Goal: Task Accomplishment & Management: Use online tool/utility

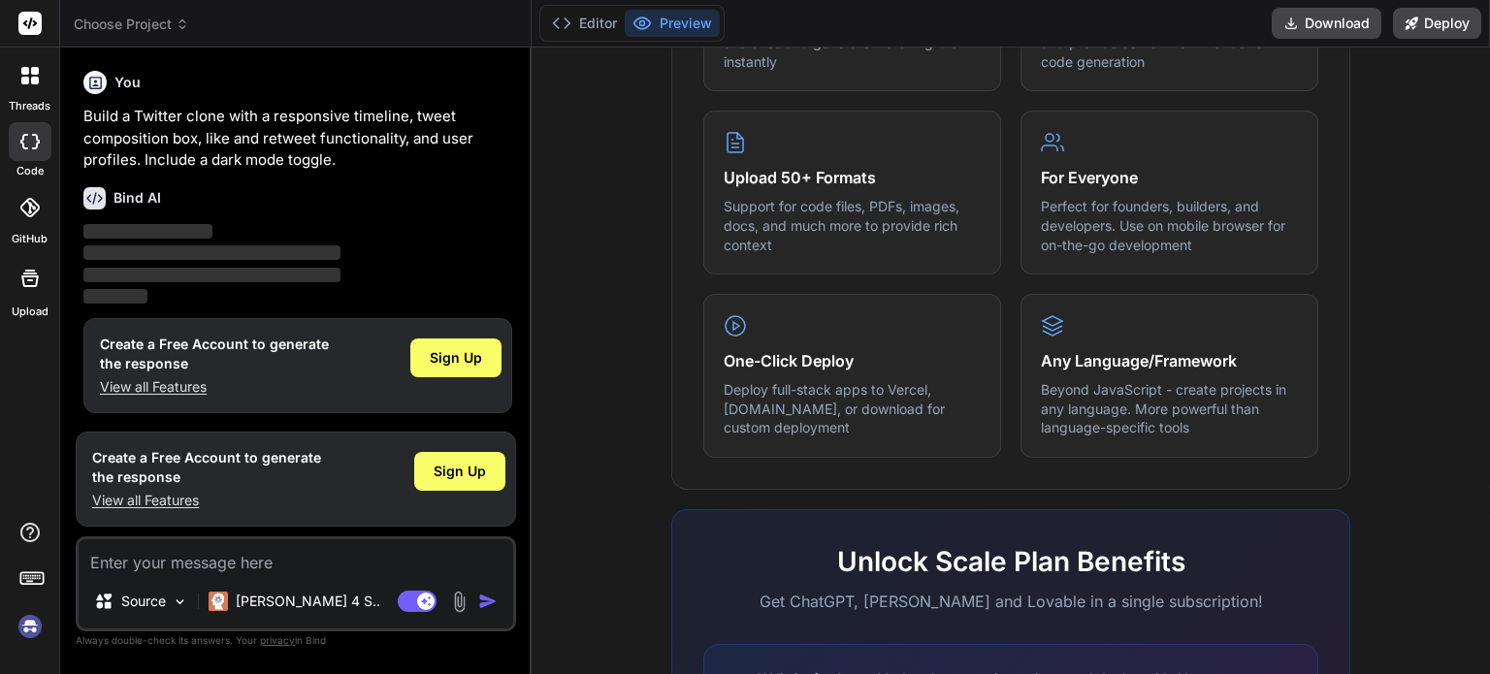
scroll to position [1233, 0]
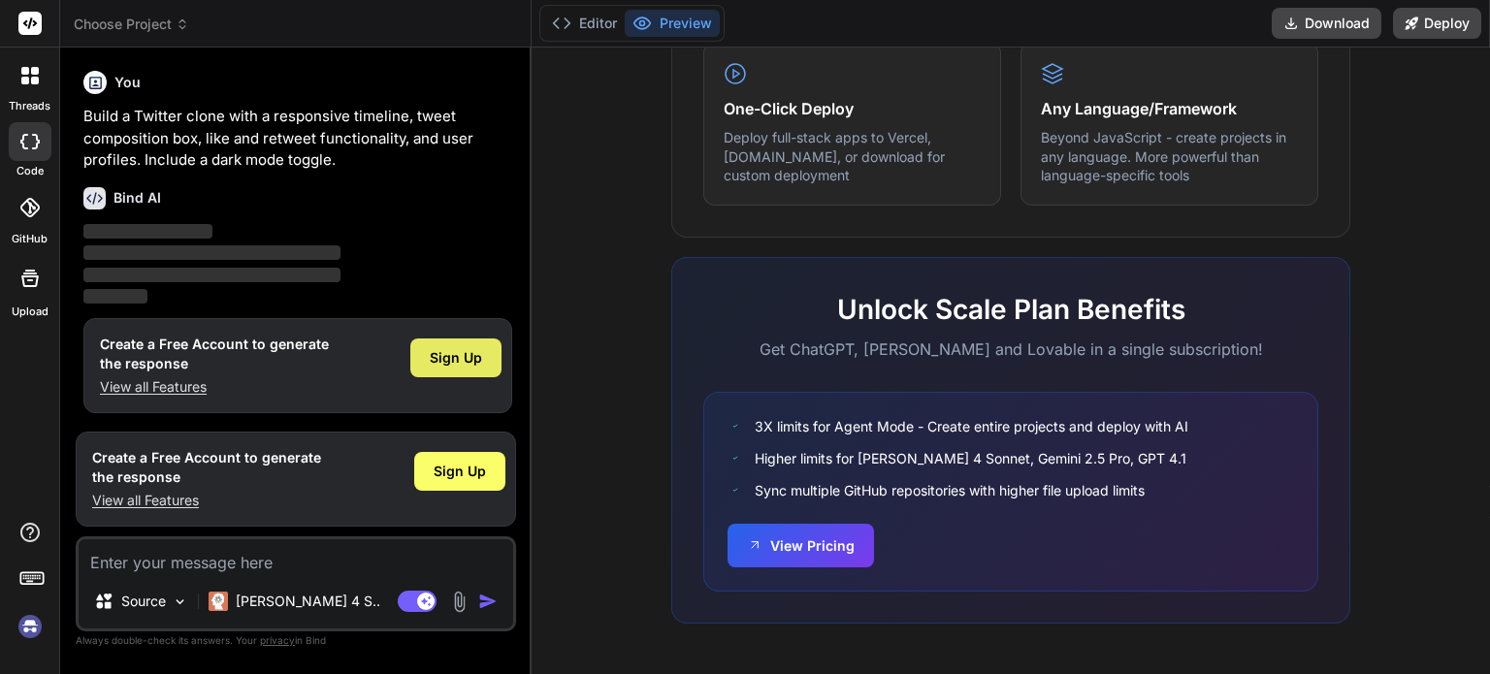
click at [440, 358] on span "Sign Up" at bounding box center [456, 357] width 52 height 19
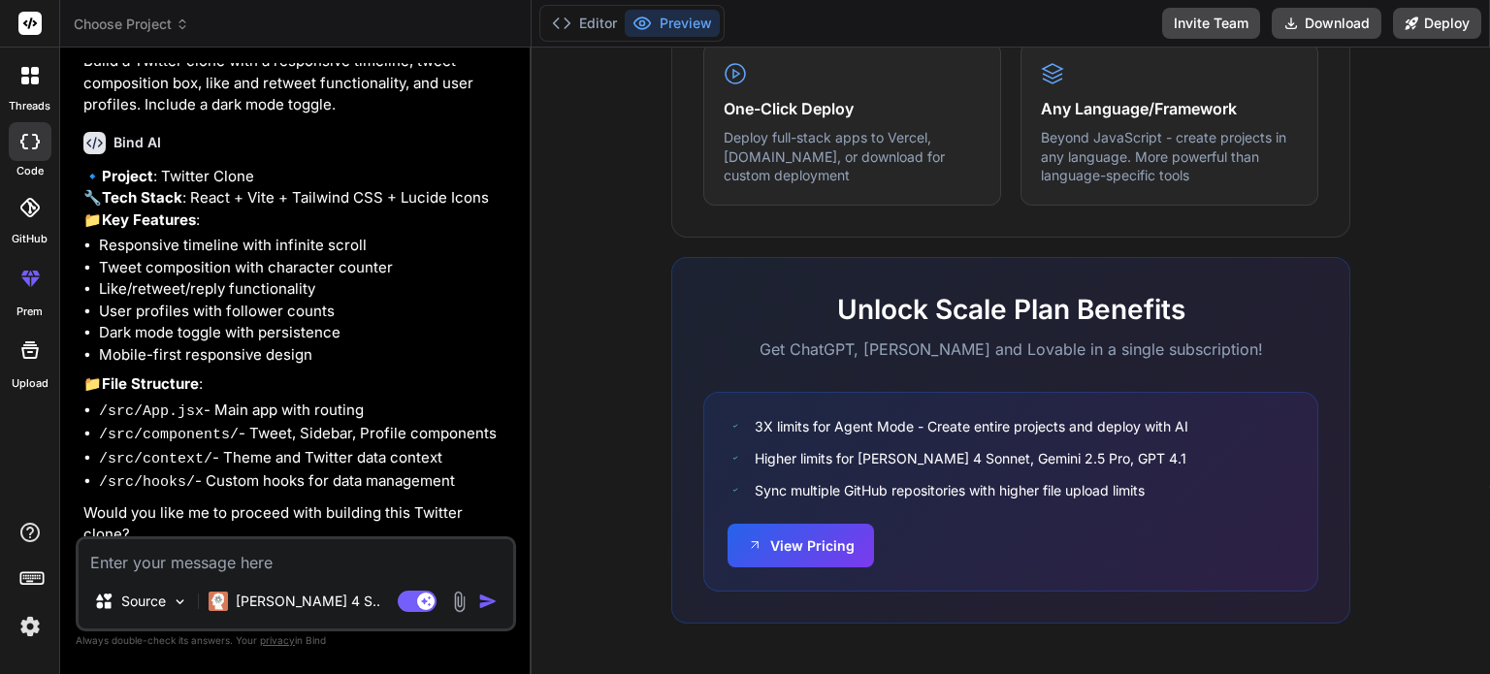
scroll to position [81, 0]
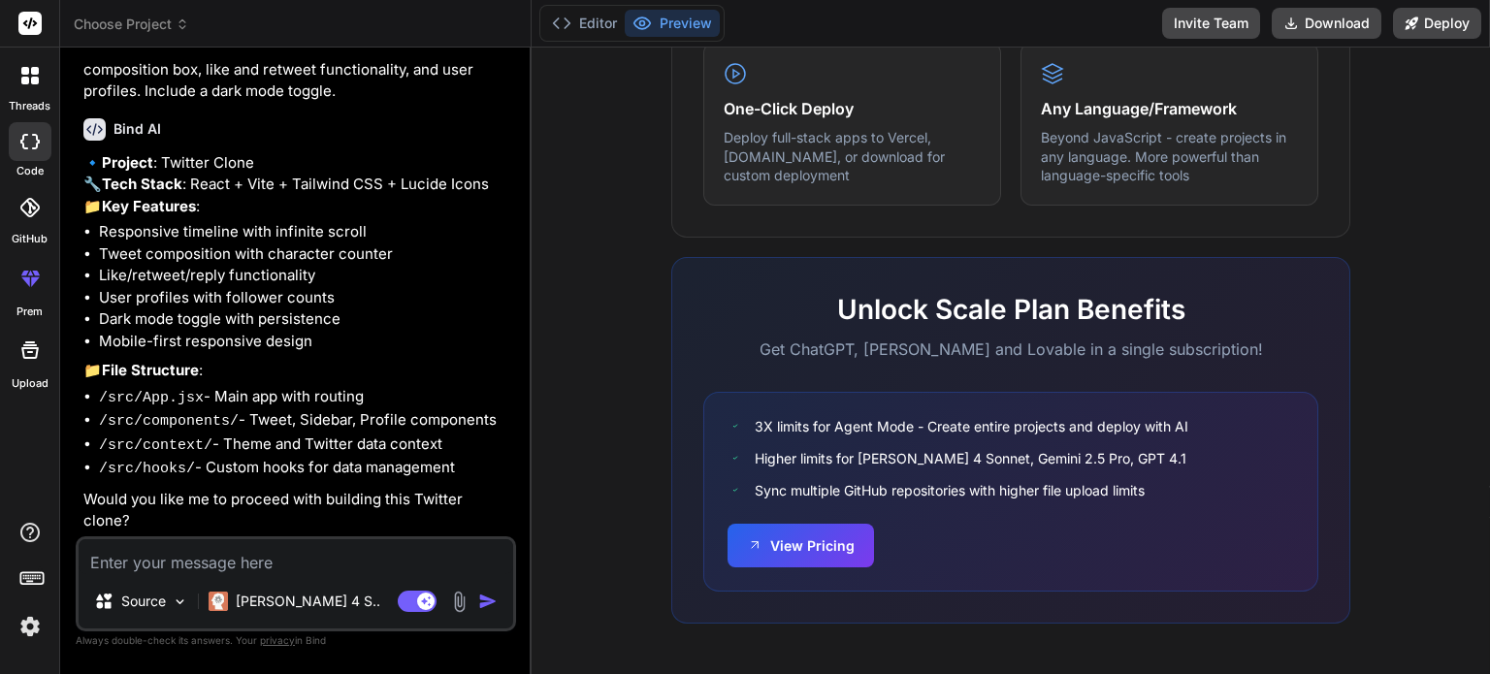
click at [158, 565] on textarea at bounding box center [296, 556] width 435 height 35
type textarea "x"
type textarea "y"
type textarea "x"
type textarea "ye"
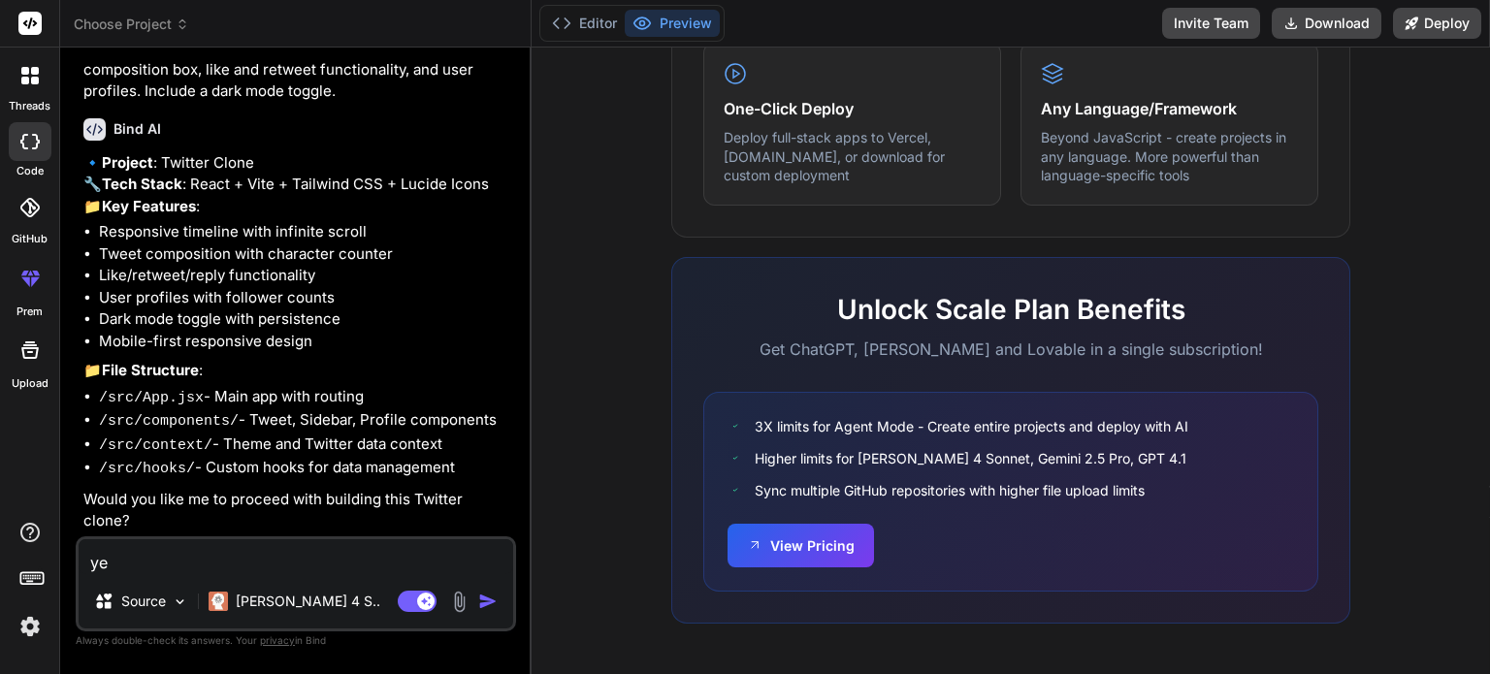
type textarea "x"
type textarea "yes"
click at [483, 605] on img "button" at bounding box center [487, 601] width 19 height 19
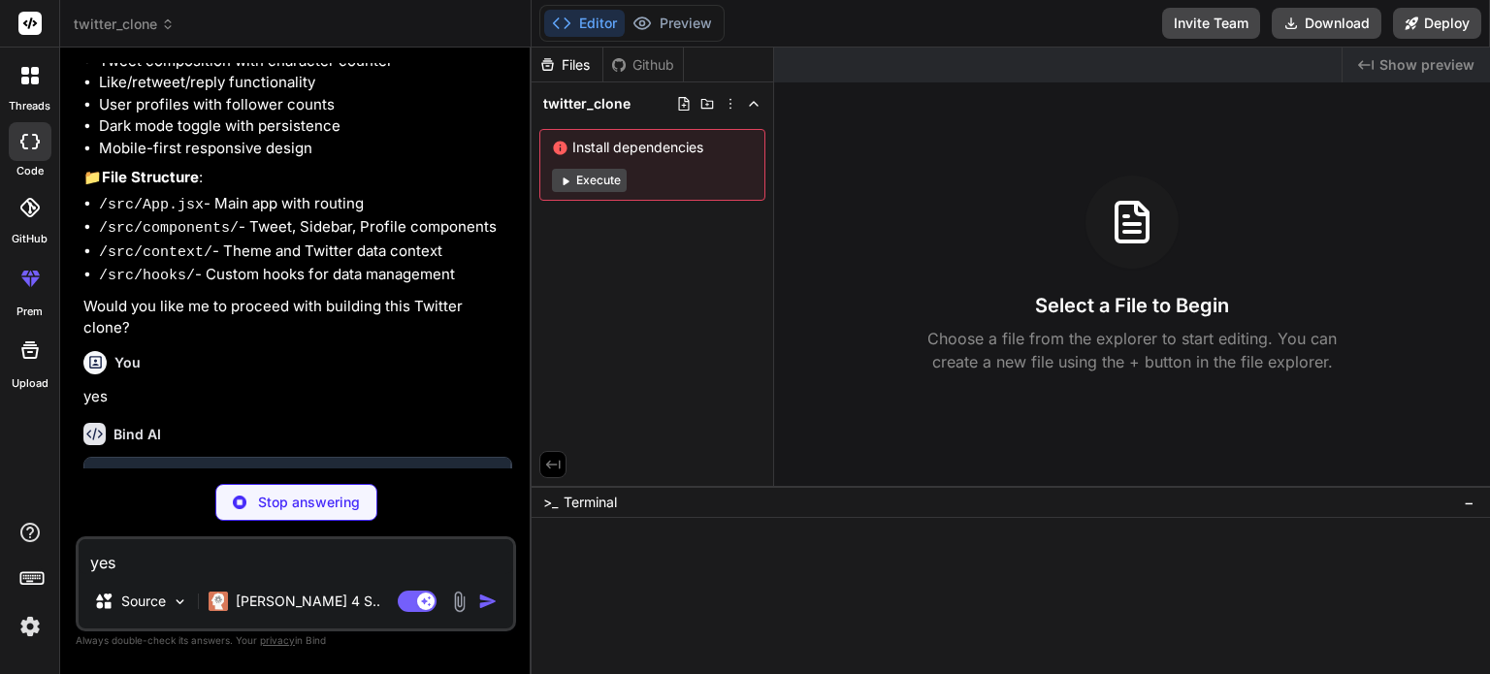
scroll to position [282, 0]
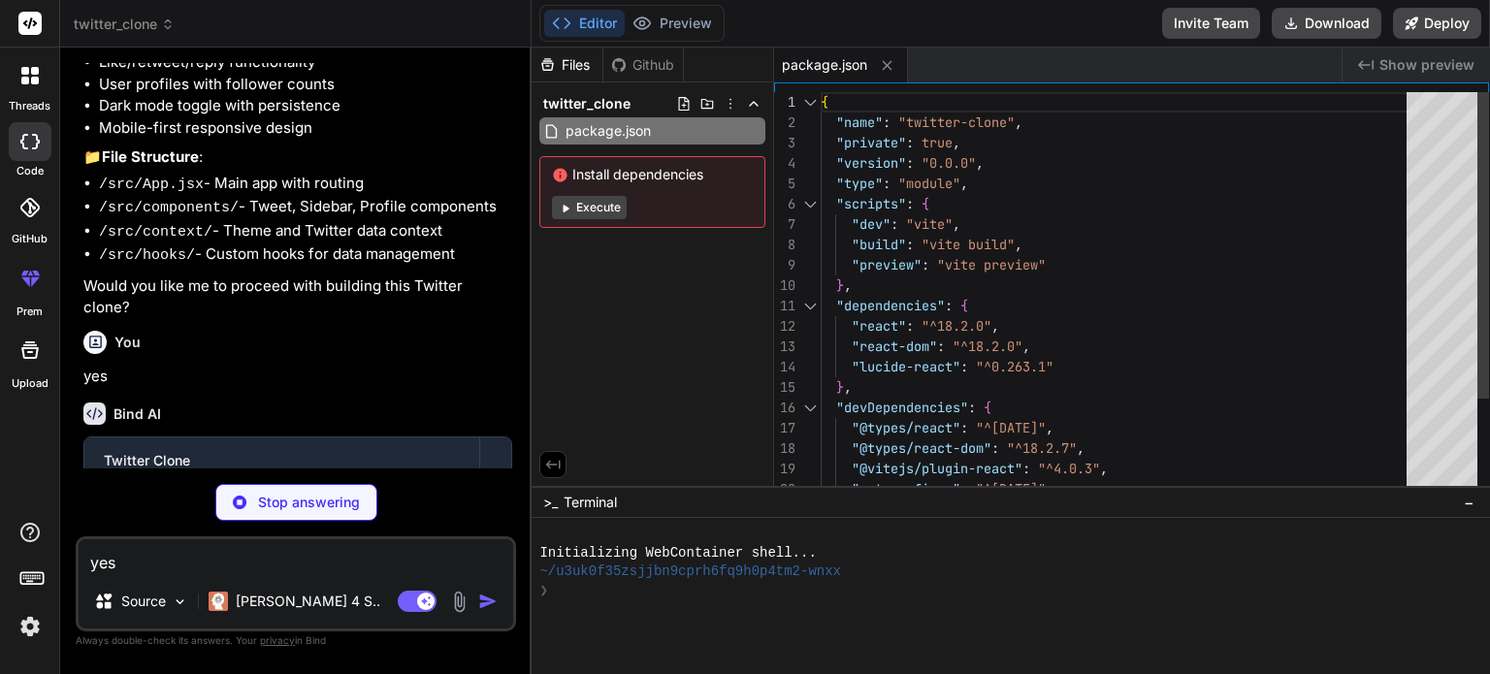
type textarea "x"
type textarea "<script type="module" src="/src/main.jsx"></script> </body> </html>"
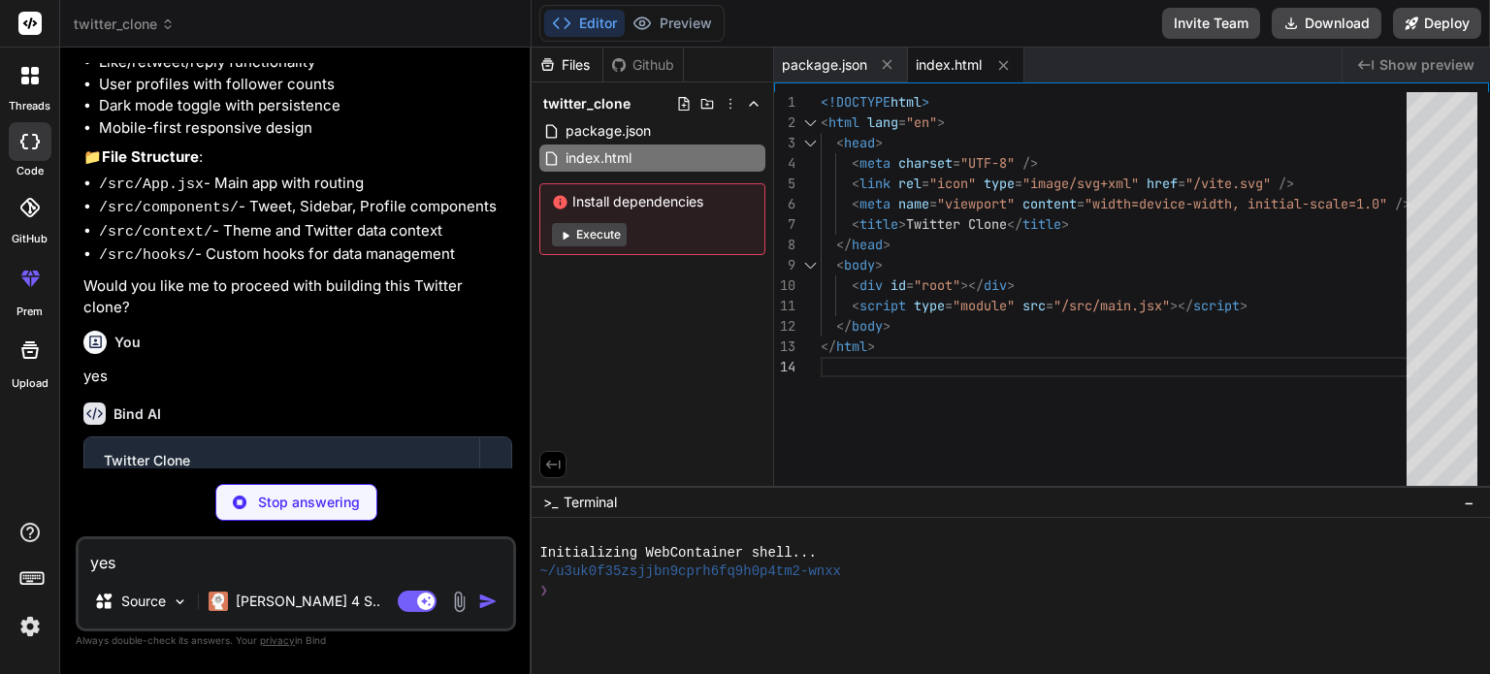
type textarea "x"
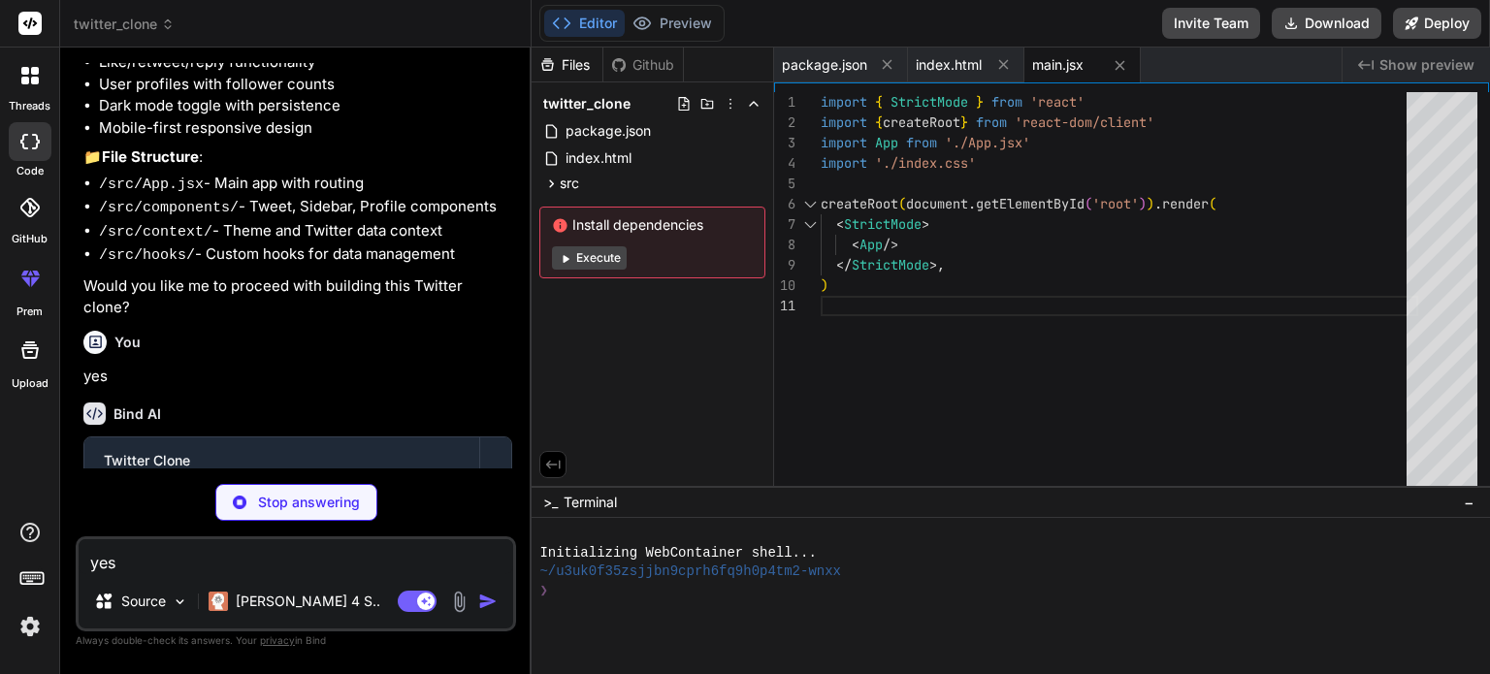
type textarea "x"
type textarea "@tailwind base; @tailwind components; @tailwind utilities; @layer base { html {…"
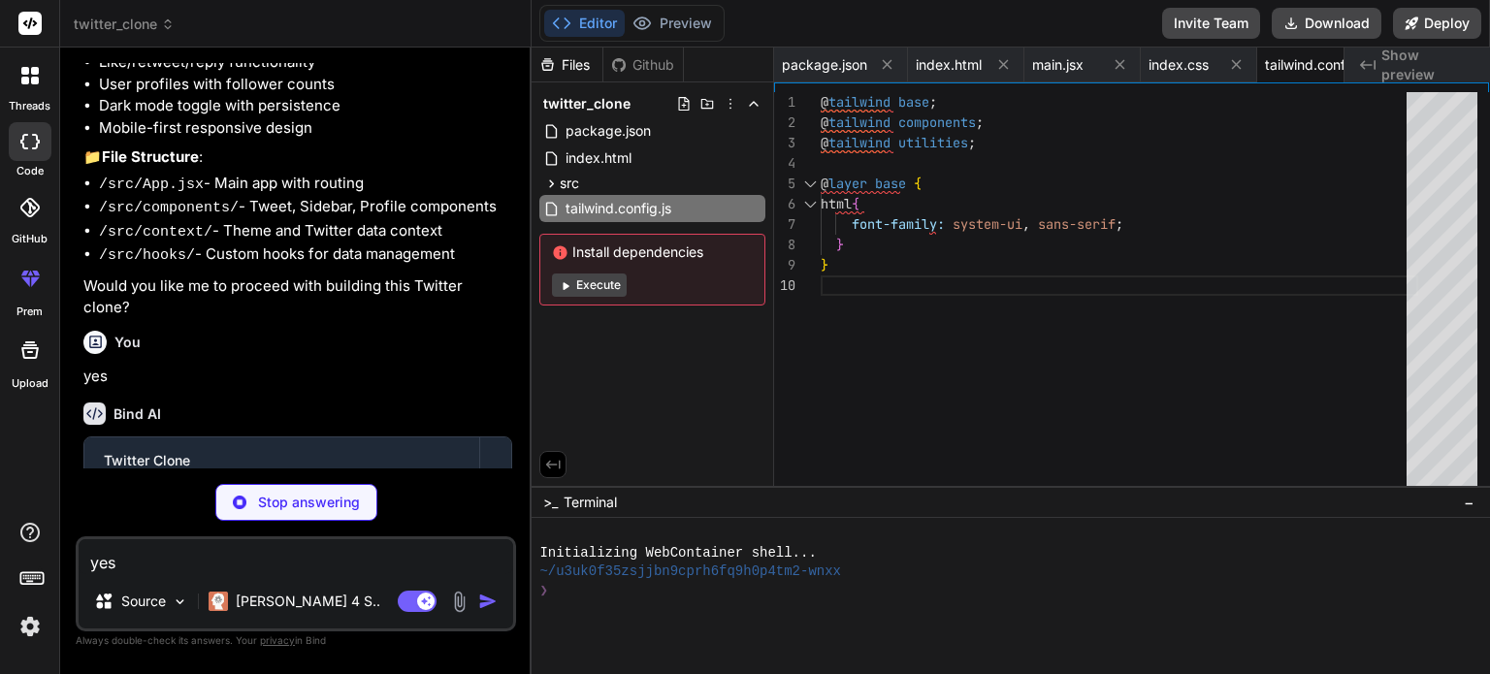
type textarea "x"
type textarea "'twitter-blue': '#1DA1F2', 'twitter-dark-bg': '#15202B', 'twitter-dark-secondar…"
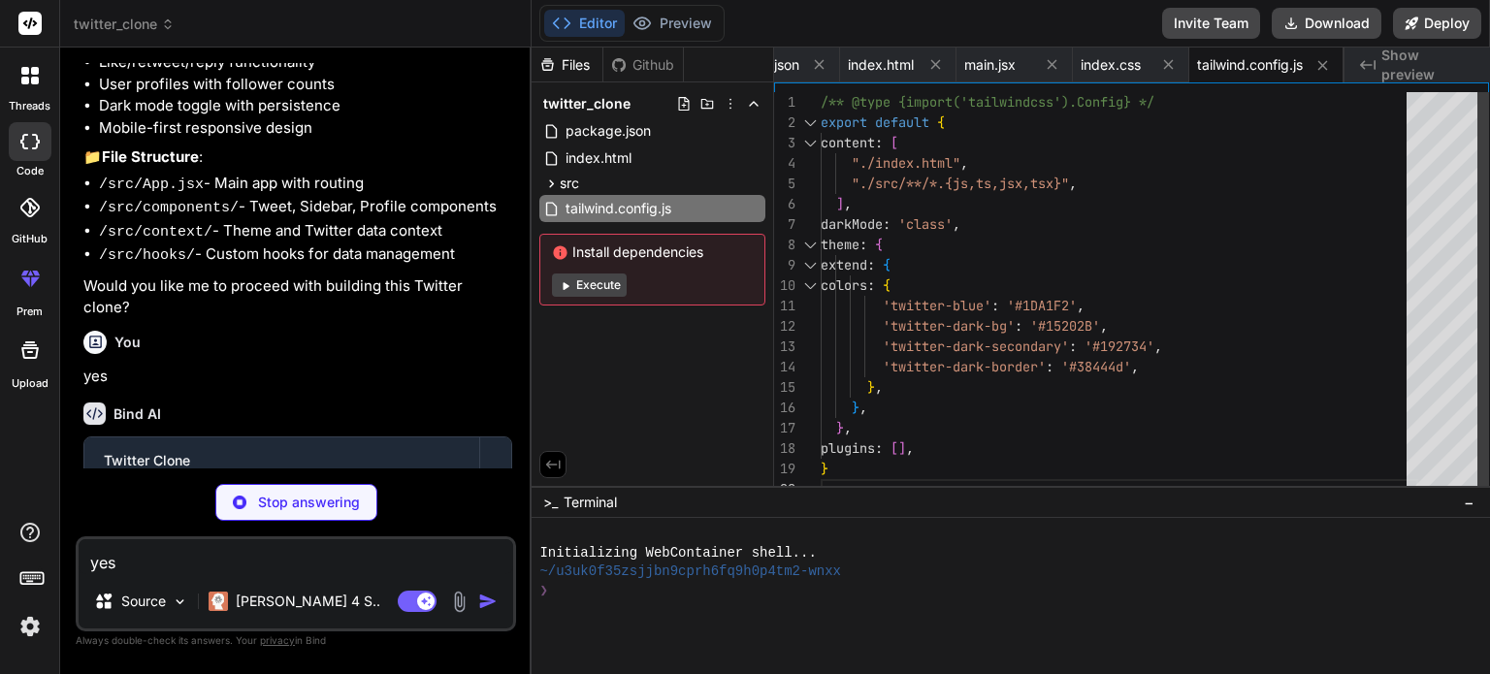
type textarea "x"
type textarea "export default { plugins: { tailwindcss: {}, autoprefixer: {}, }, }"
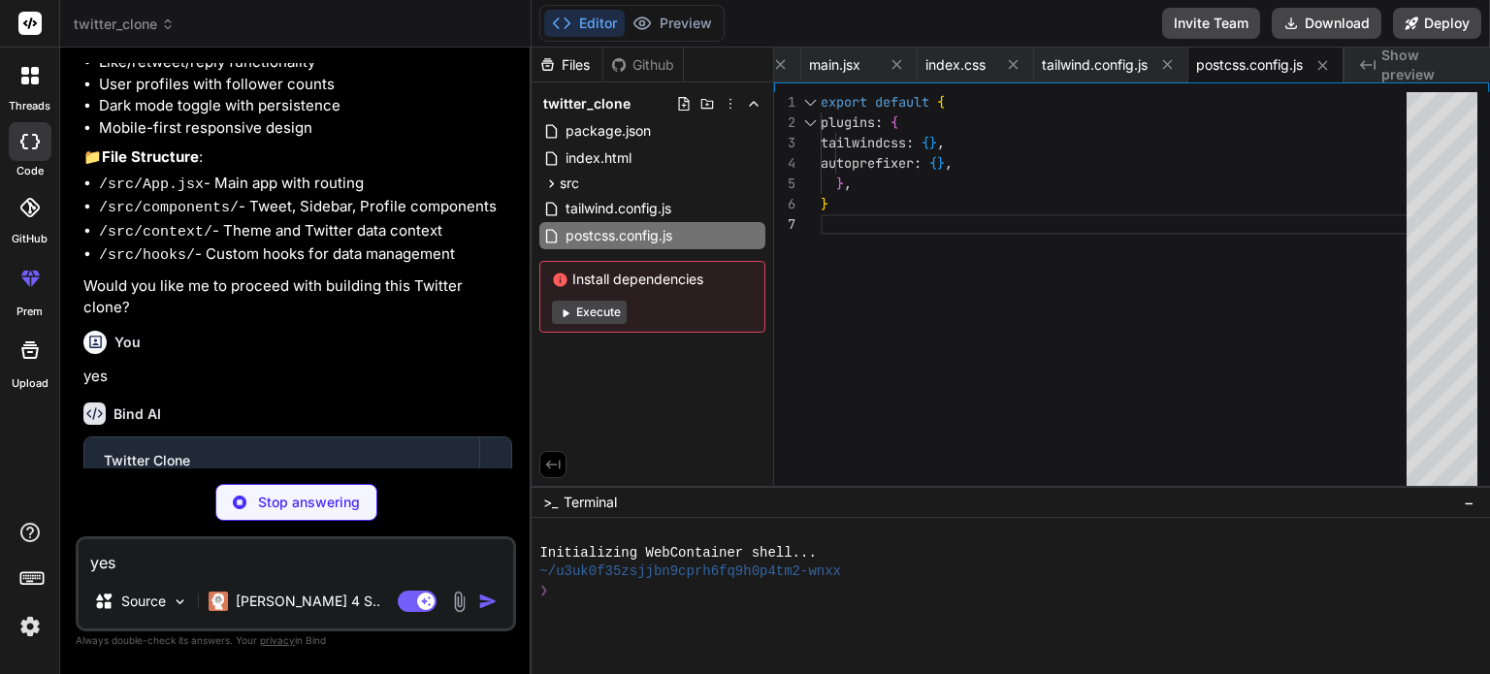
type textarea "x"
type textarea "</div> </TwitterProvider> </ThemeProvider> ) } export default App"
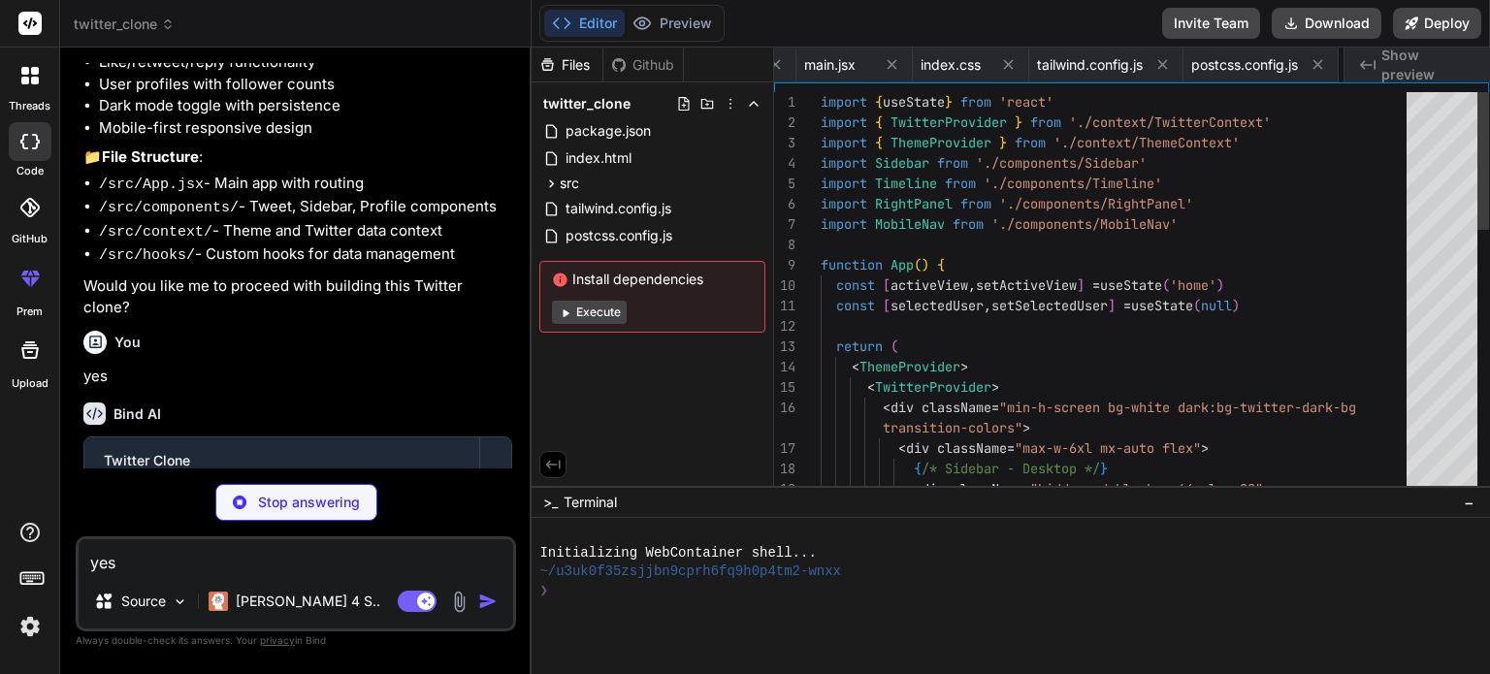
scroll to position [0, 344]
type textarea "x"
type textarea "return ( <ThemeContext.Provider value={{ isDark, toggleTheme }}> {children} </T…"
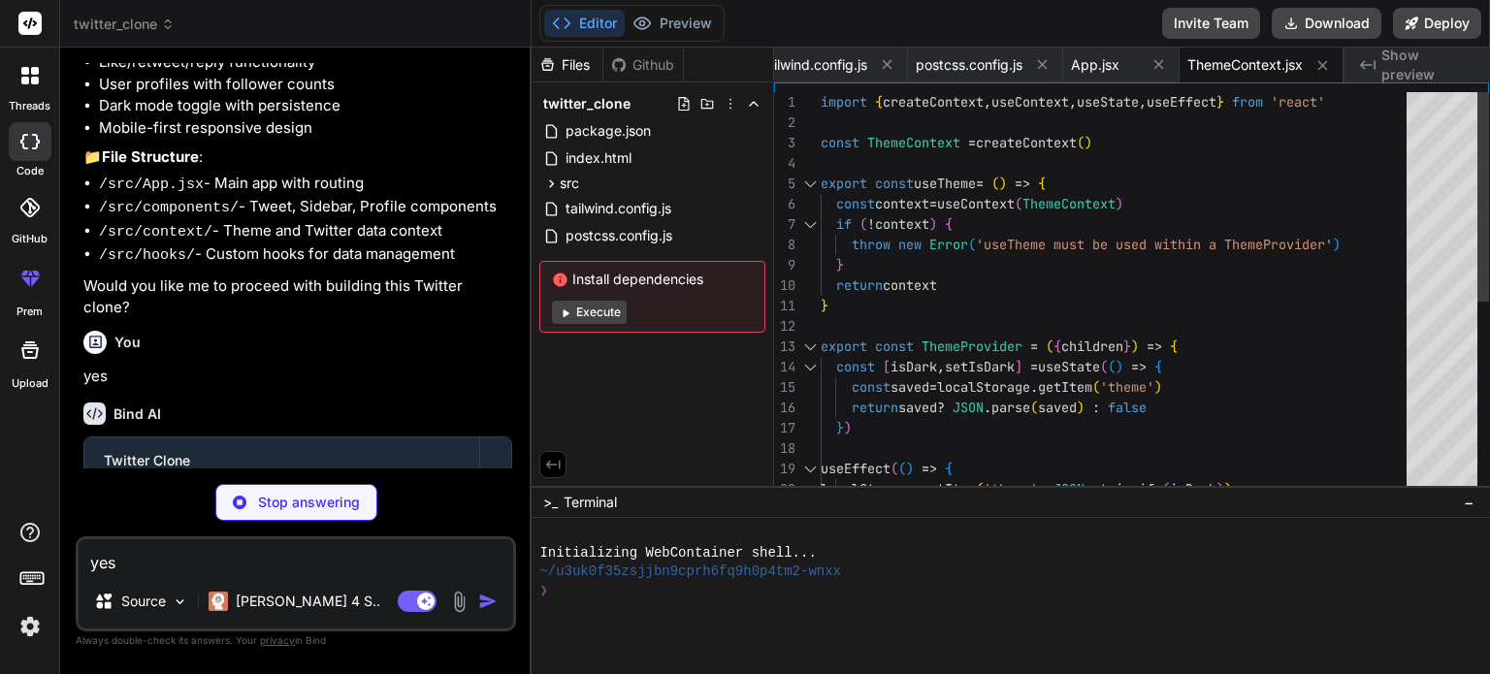
type textarea "x"
type textarea "addTweet, likeTweet, retweetTweet, getUserTweets }}> {children} </TwitterContex…"
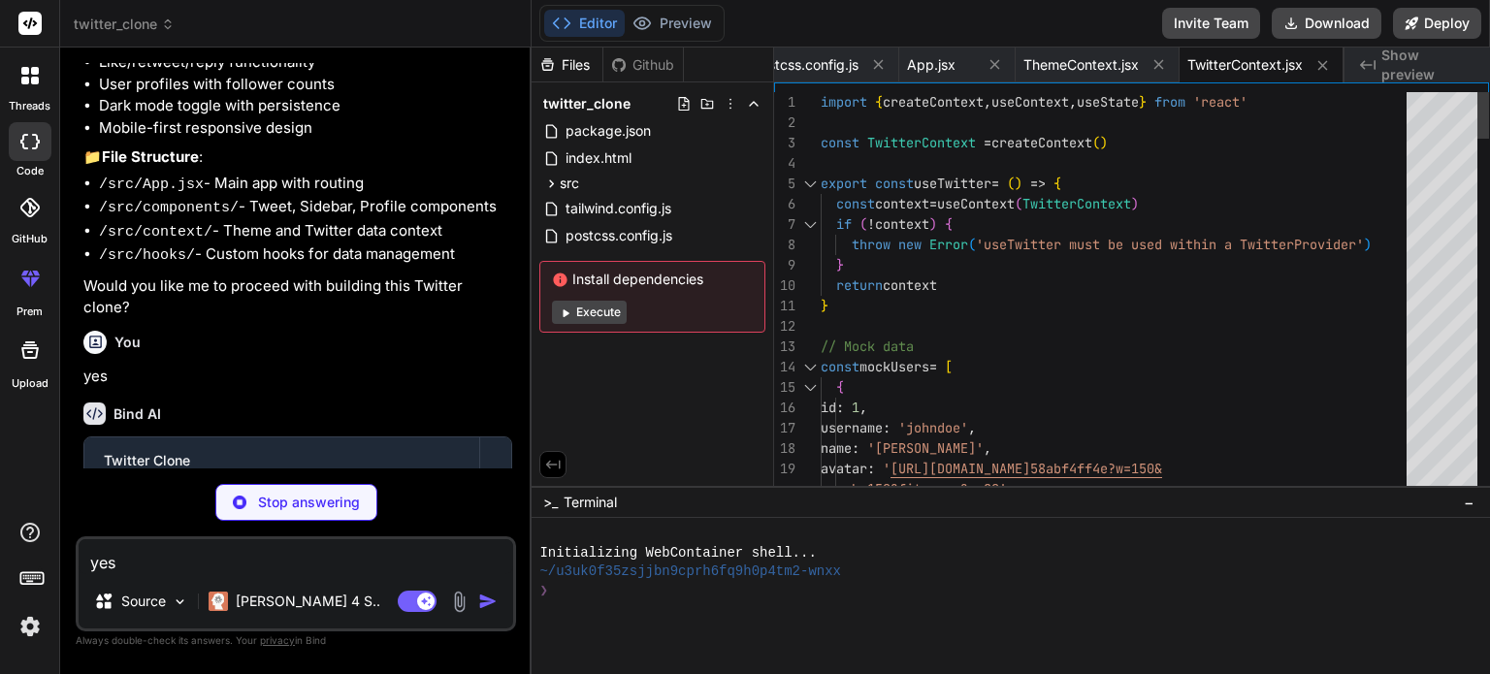
type textarea "x"
type textarea "</div> ) } export default Sidebar"
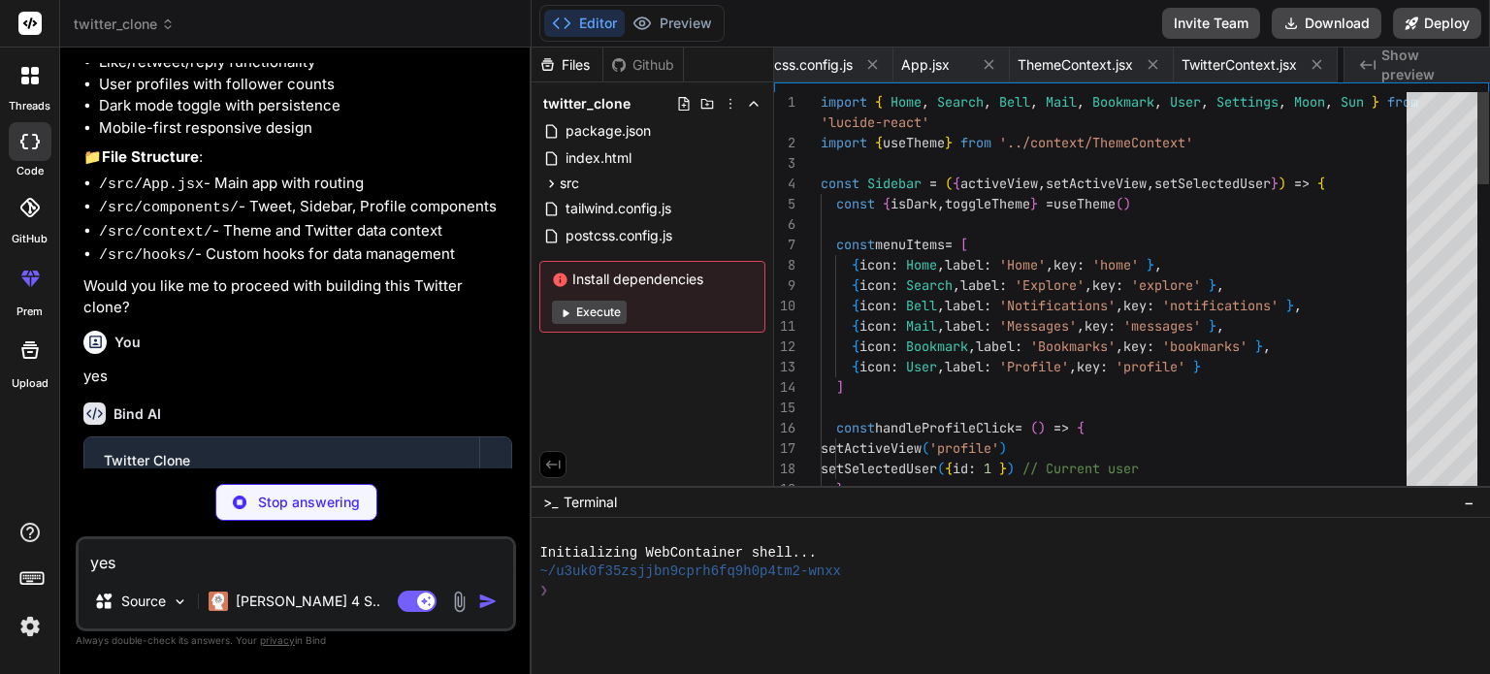
scroll to position [0, 791]
type textarea "x"
type textarea "</div> {renderContent()} </div> ) } export default Timeline"
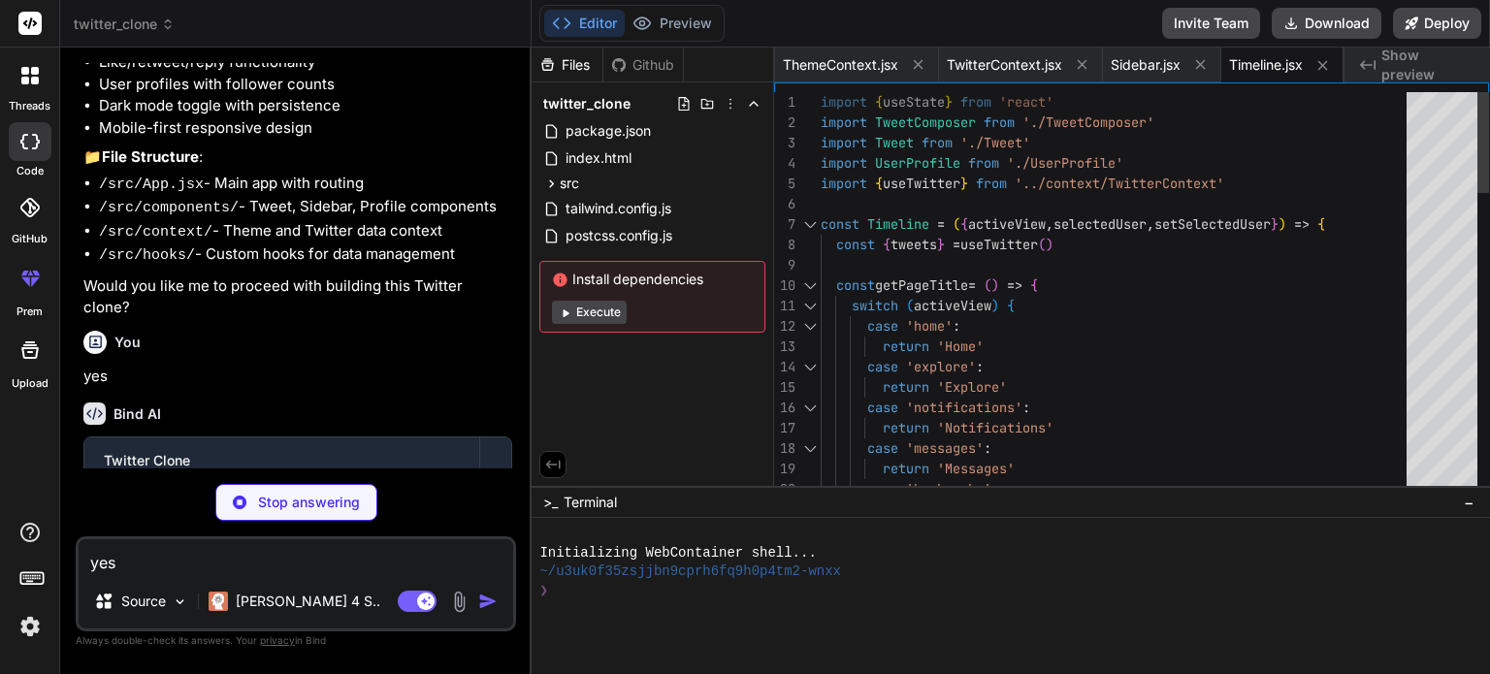
type textarea "x"
type textarea "</div> </form> </div> ) } export default TweetComposer"
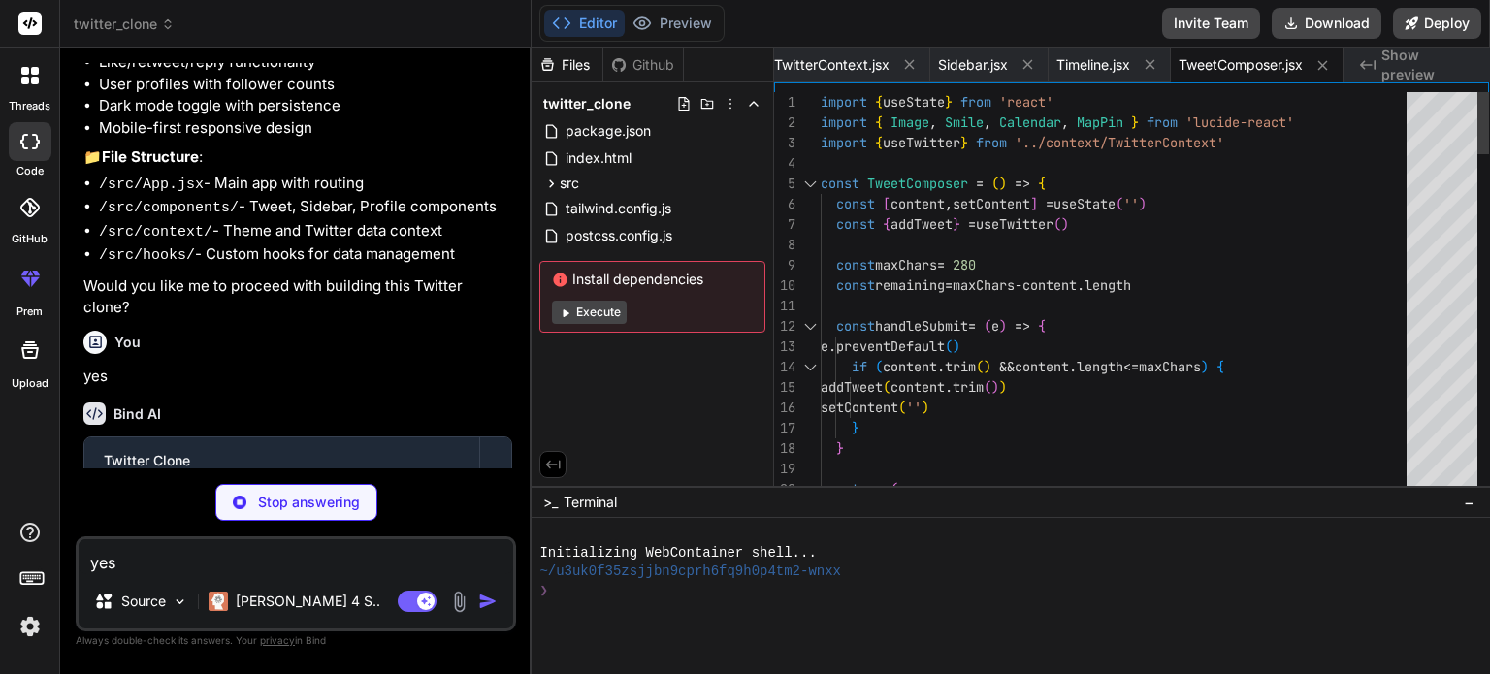
type textarea "x"
type textarea "export default Tweet"
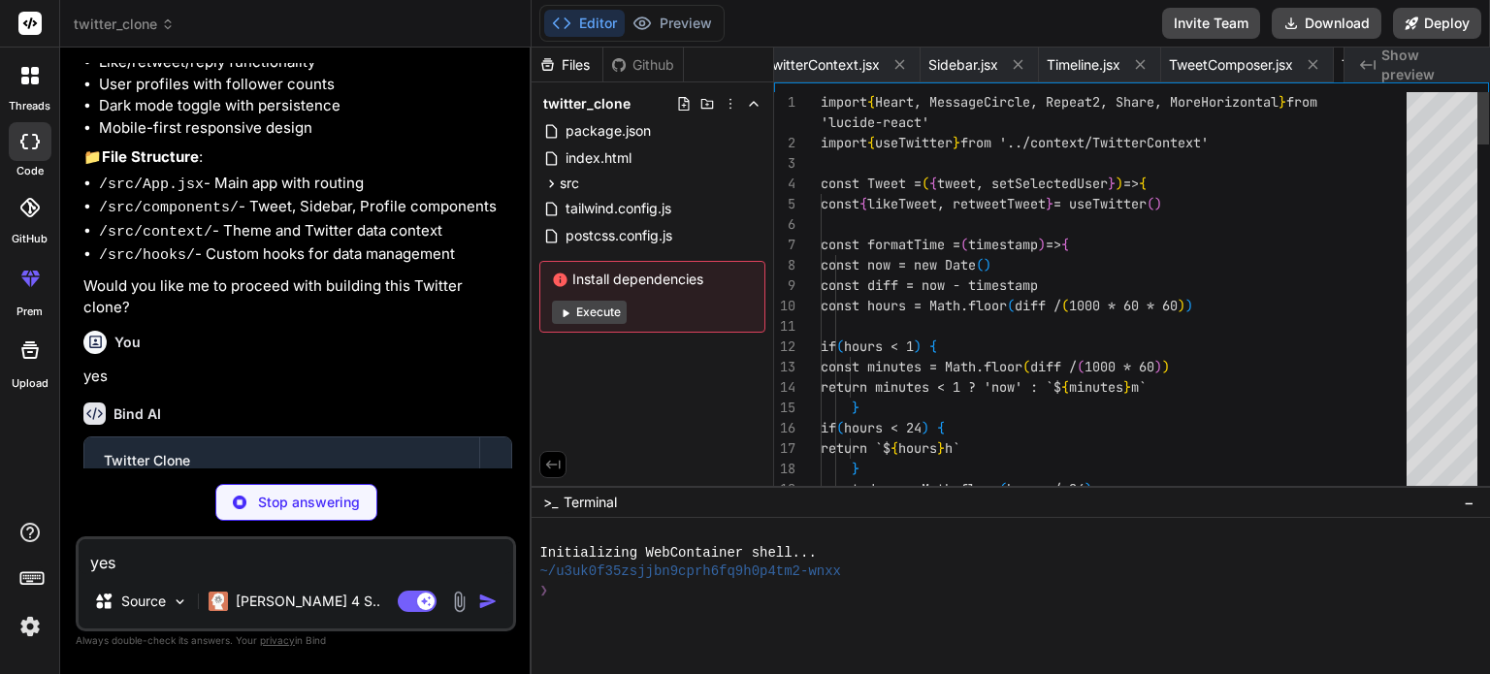
scroll to position [0, 1207]
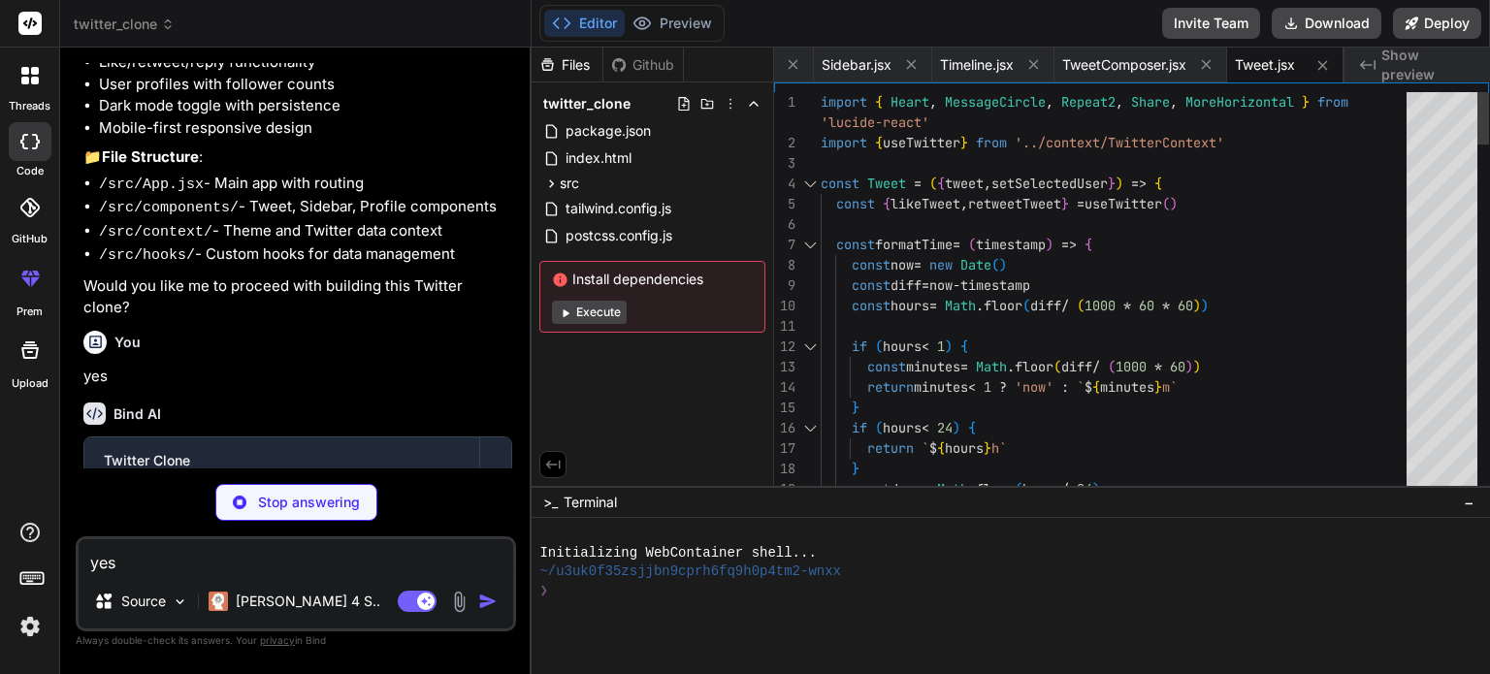
type textarea "x"
type textarea "export default UserProfile"
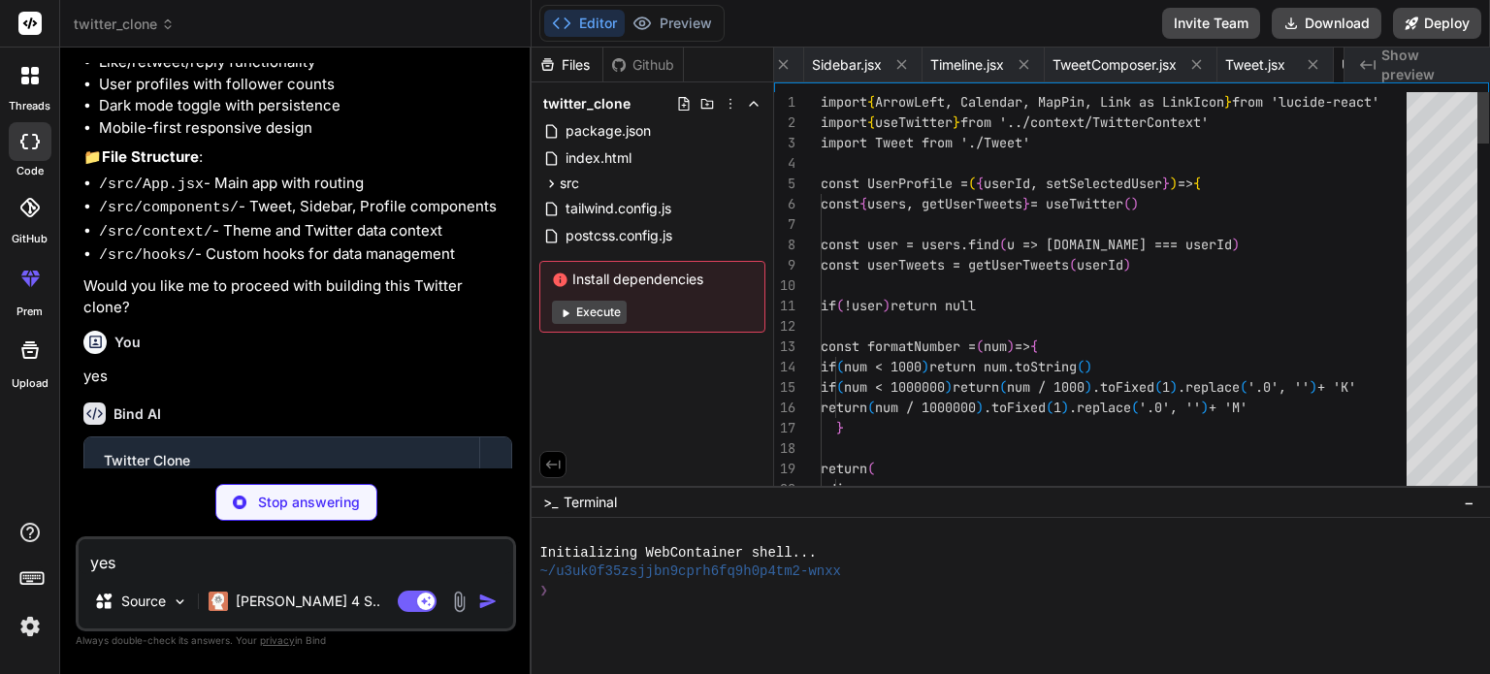
scroll to position [0, 1349]
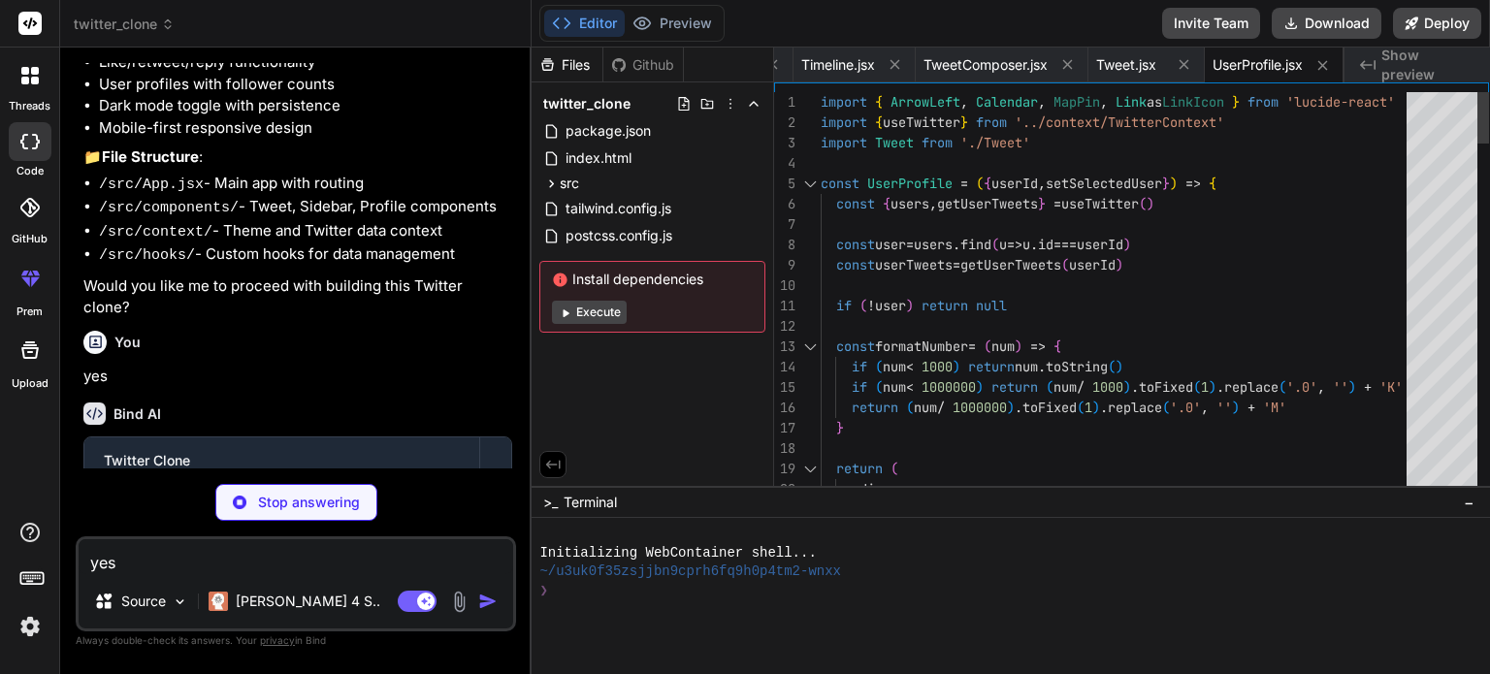
type textarea "x"
type textarea "button> </div> </div> </div> ) } export default RightPanel"
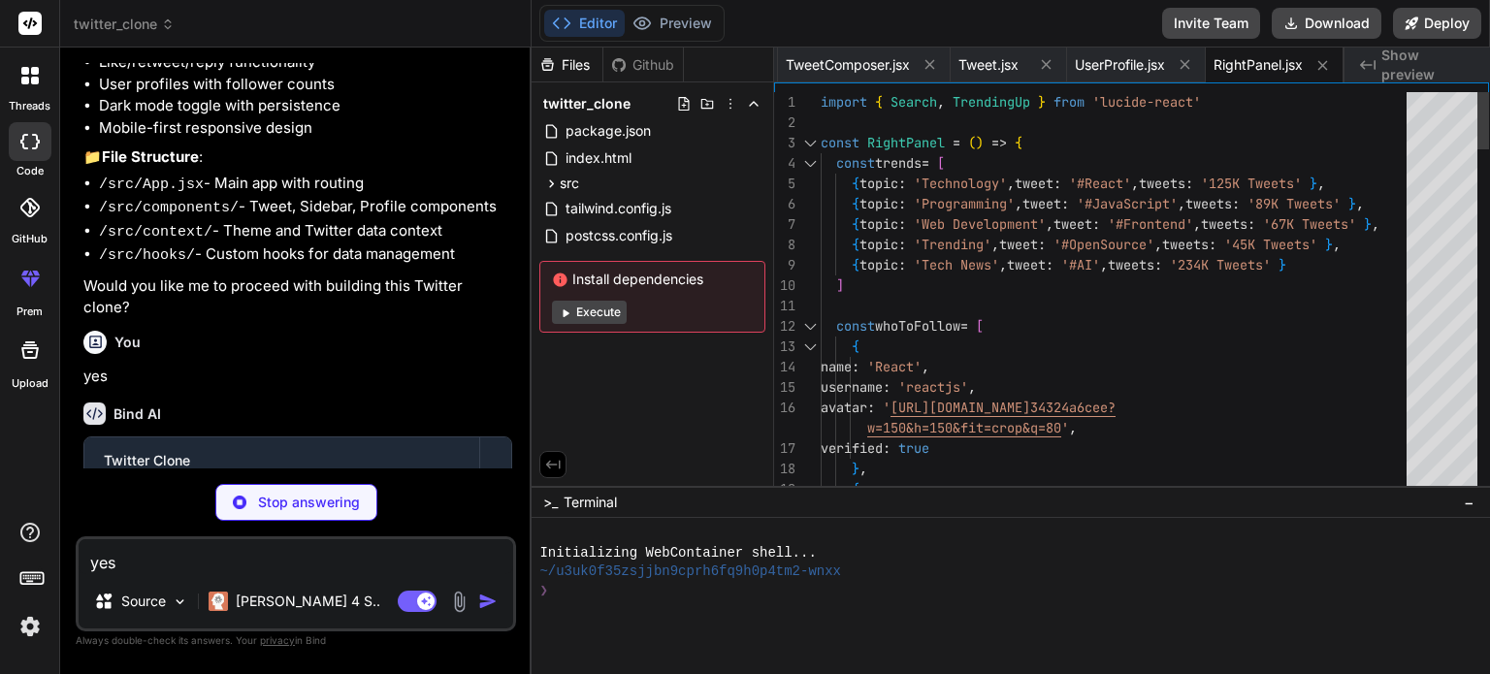
type textarea "x"
type textarea "</div> </div> ) } export default MobileNav"
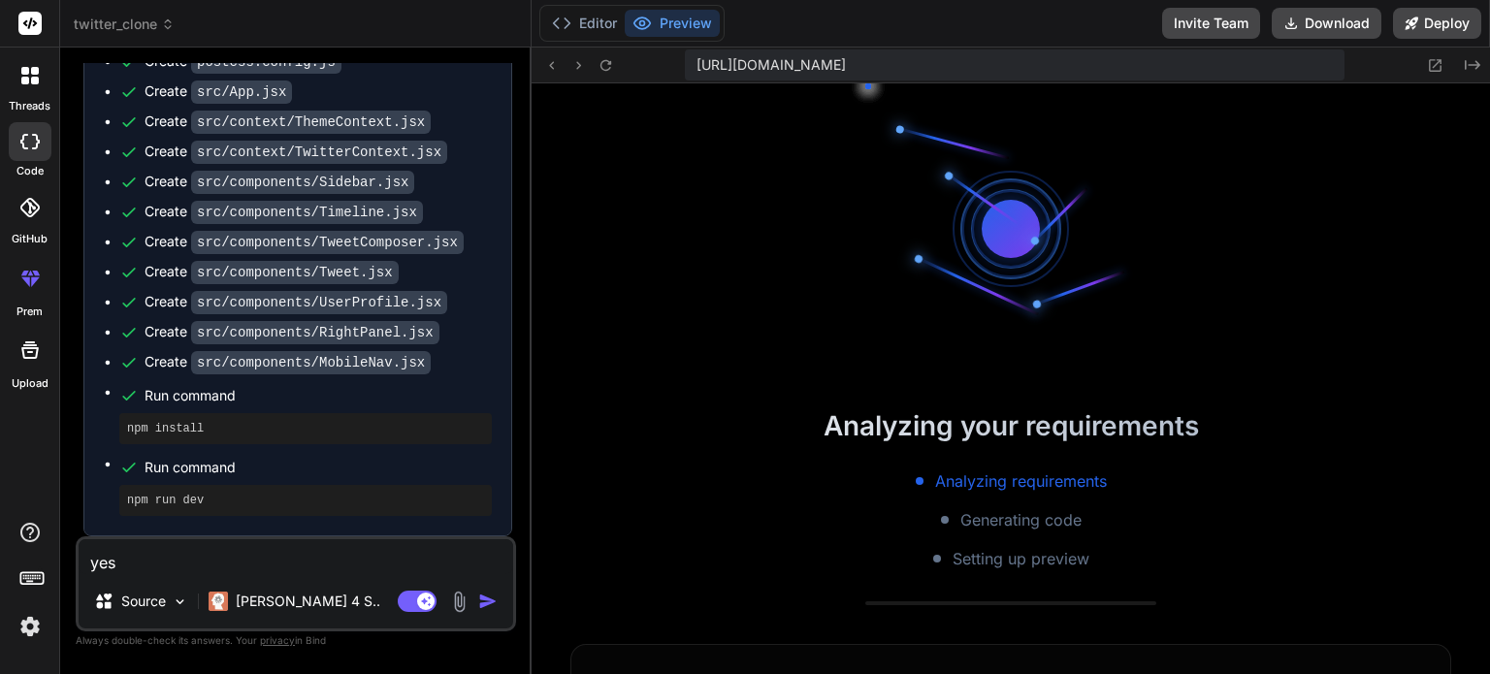
scroll to position [559, 0]
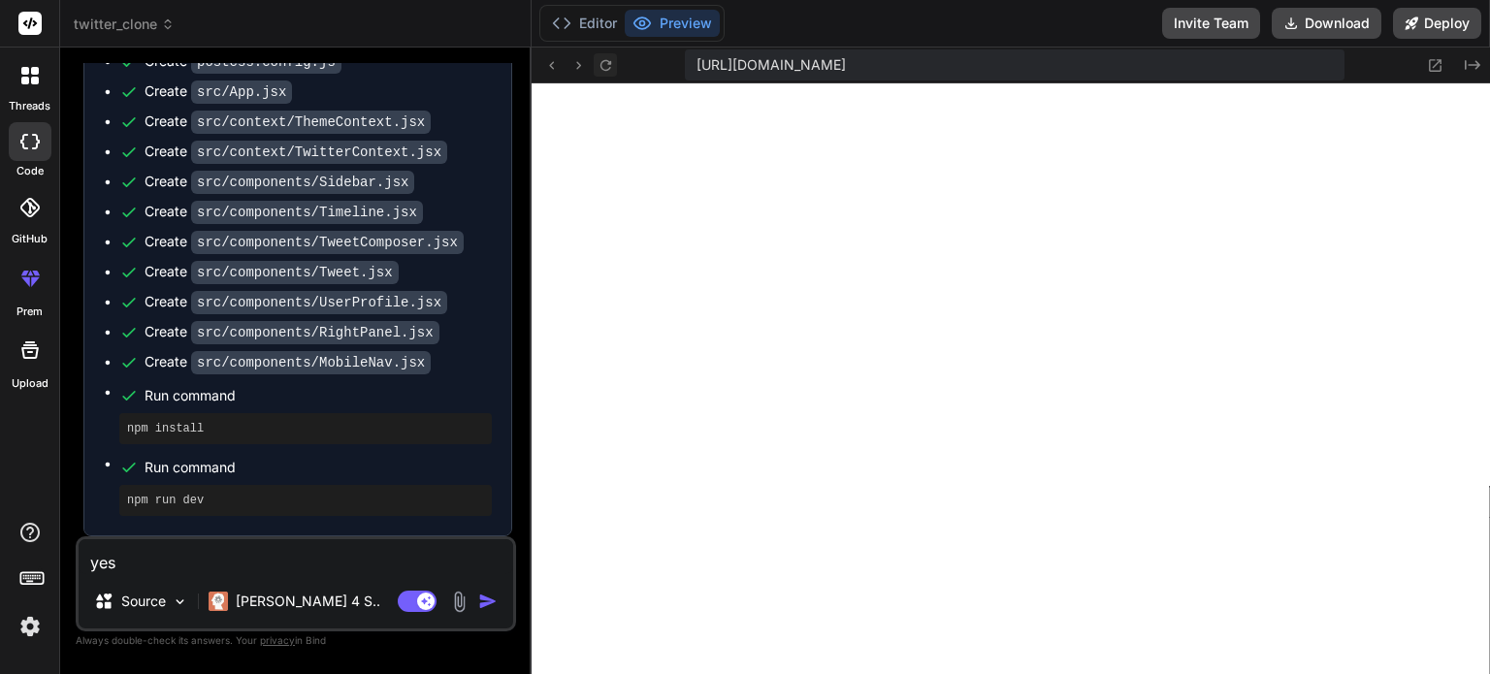
click at [609, 68] on icon at bounding box center [605, 64] width 11 height 11
click at [605, 59] on icon at bounding box center [605, 65] width 16 height 16
click at [691, 22] on button "Preview" at bounding box center [672, 23] width 95 height 27
click at [1438, 64] on icon at bounding box center [1435, 65] width 16 height 16
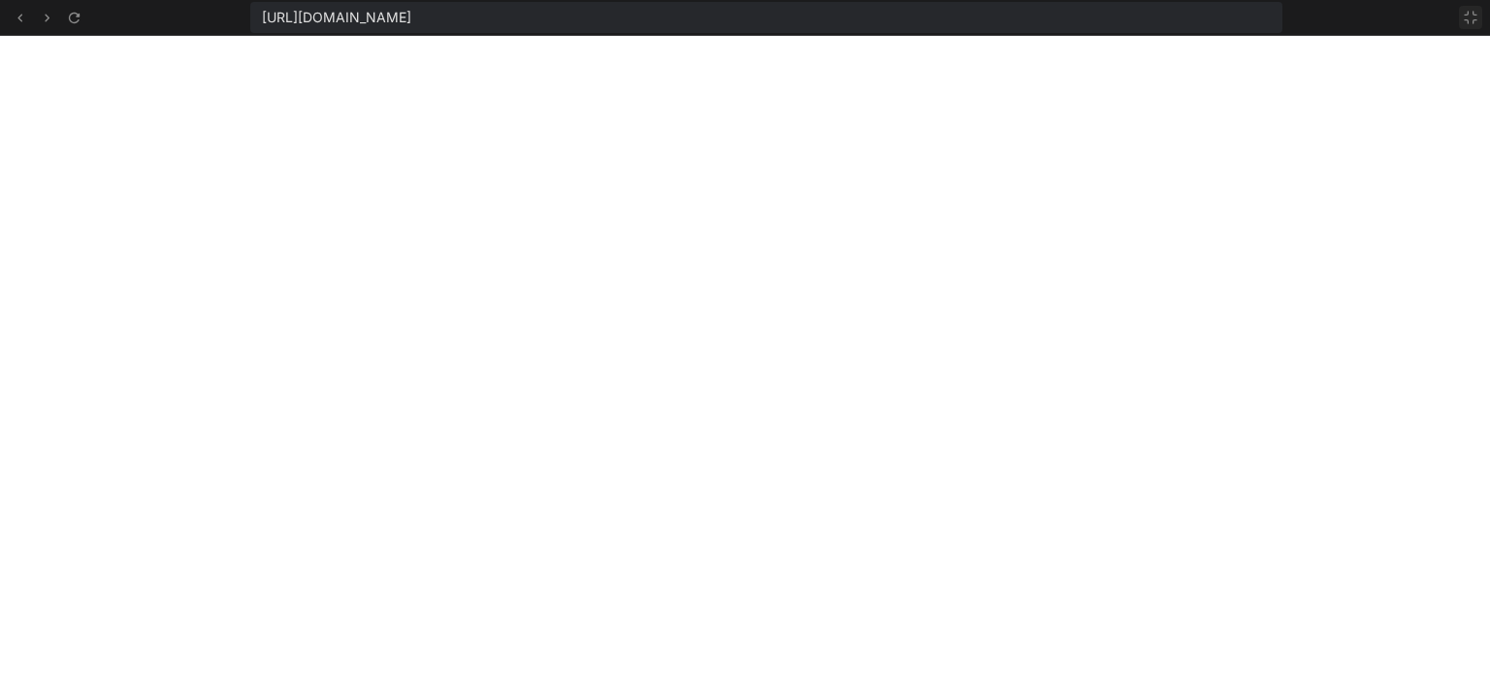
click at [1473, 16] on icon at bounding box center [1471, 18] width 16 height 16
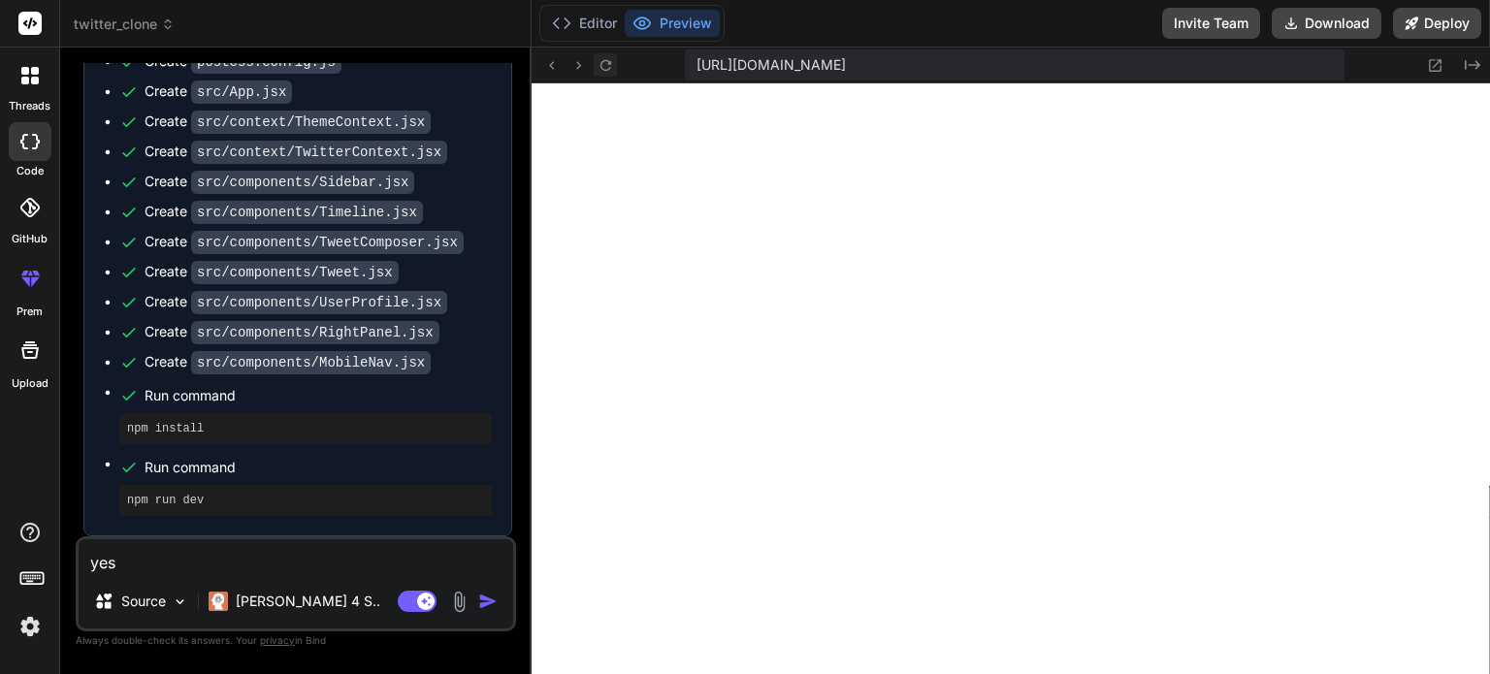
click at [601, 66] on icon at bounding box center [605, 65] width 16 height 16
click at [598, 25] on button "Editor" at bounding box center [584, 23] width 81 height 27
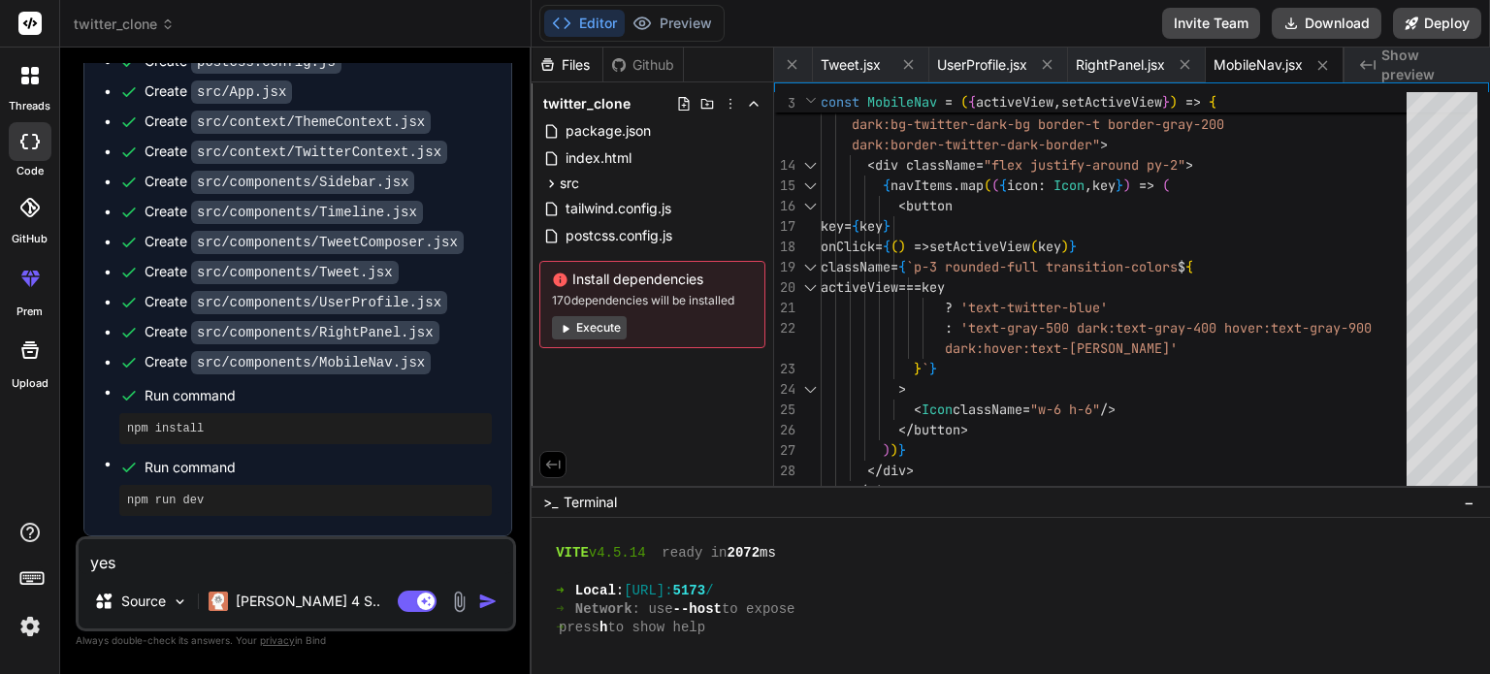
click at [609, 324] on button "Execute" at bounding box center [589, 327] width 75 height 23
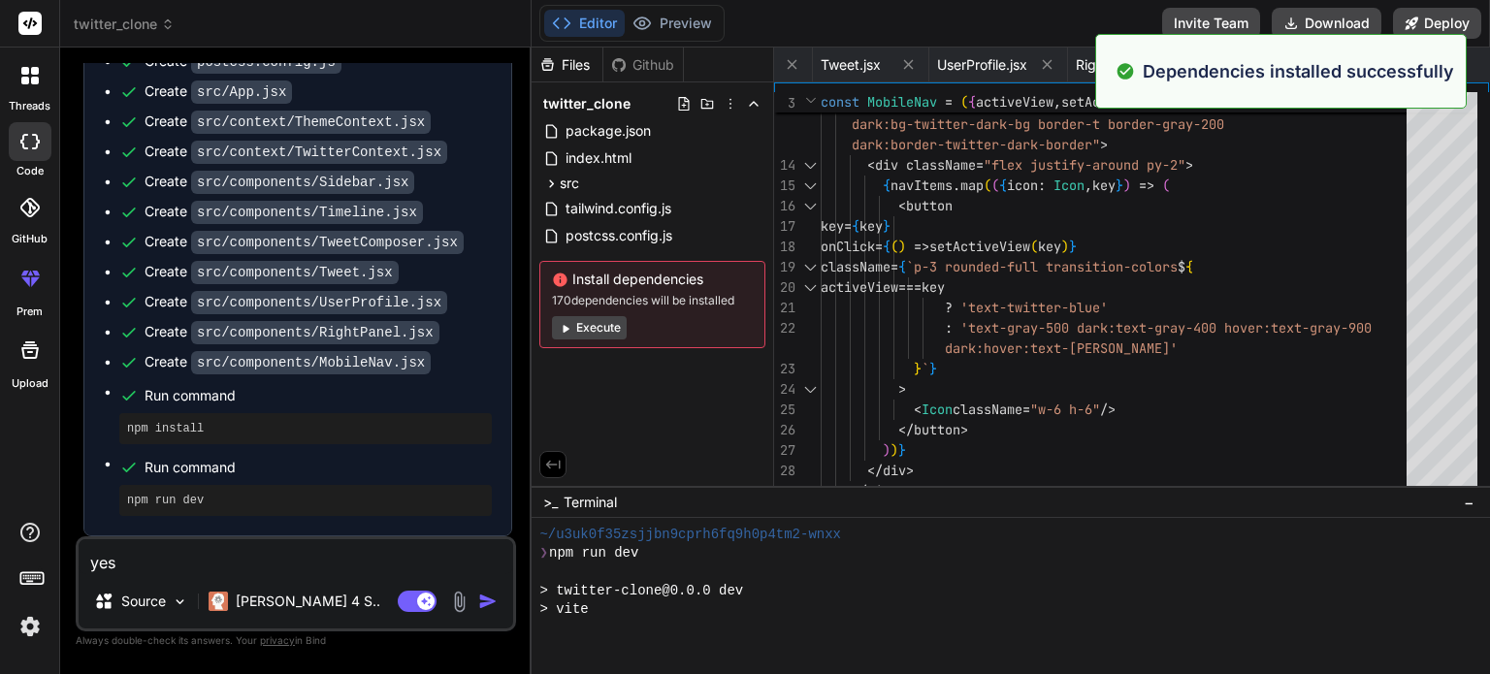
scroll to position [986, 0]
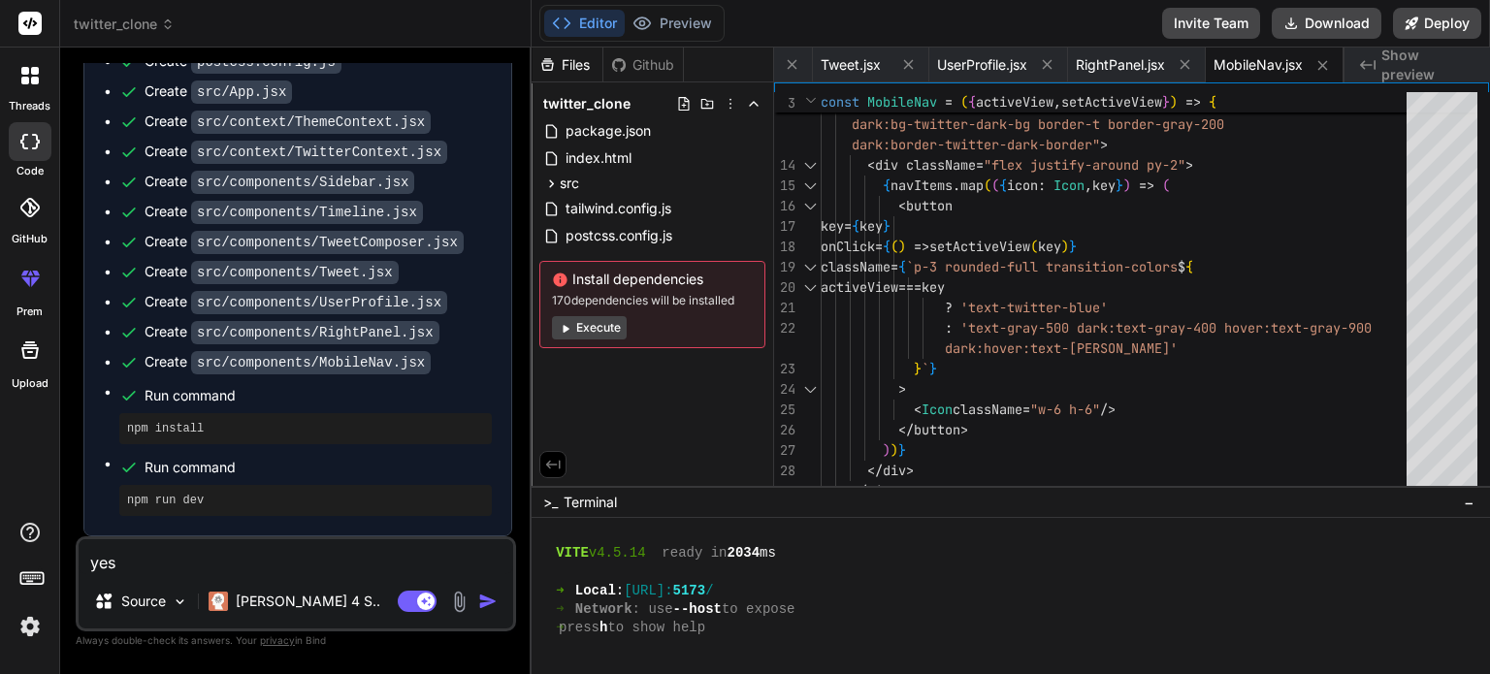
click at [610, 327] on button "Execute" at bounding box center [589, 327] width 75 height 23
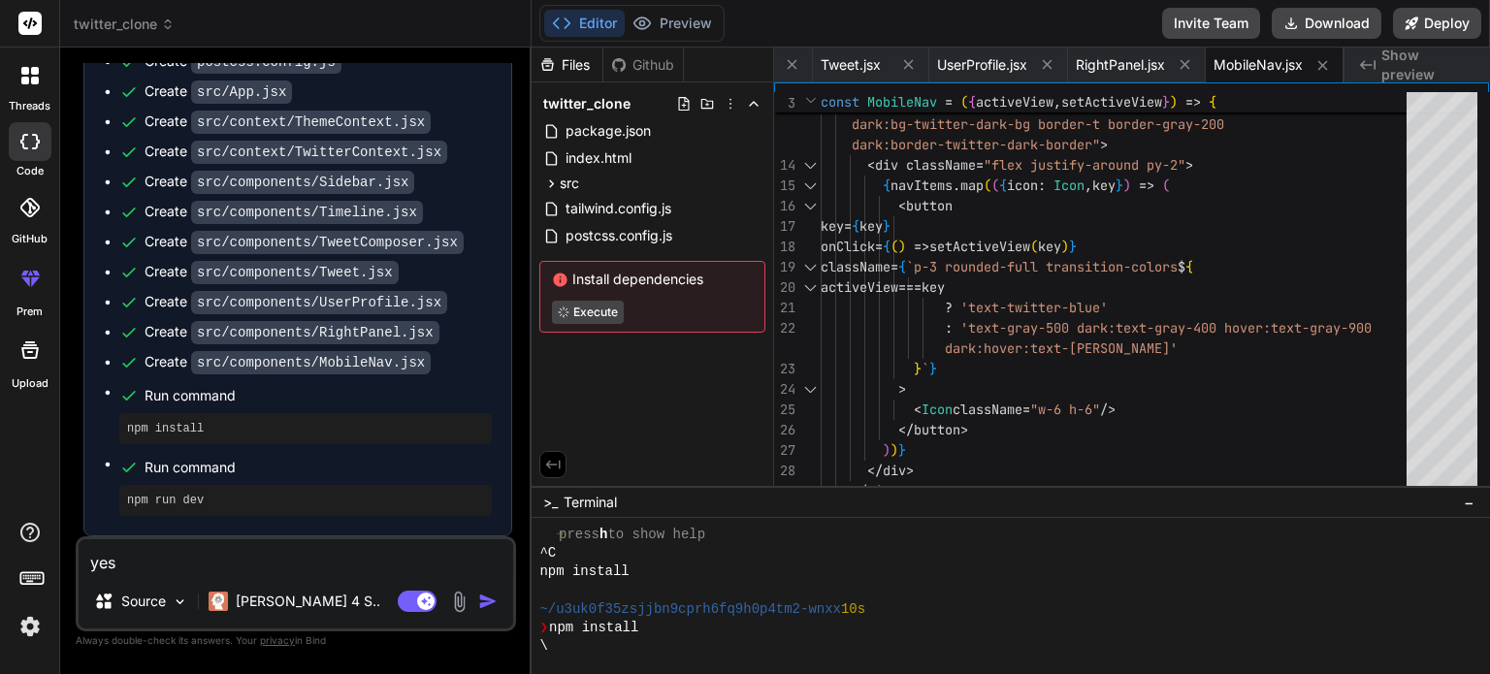
scroll to position [1210, 0]
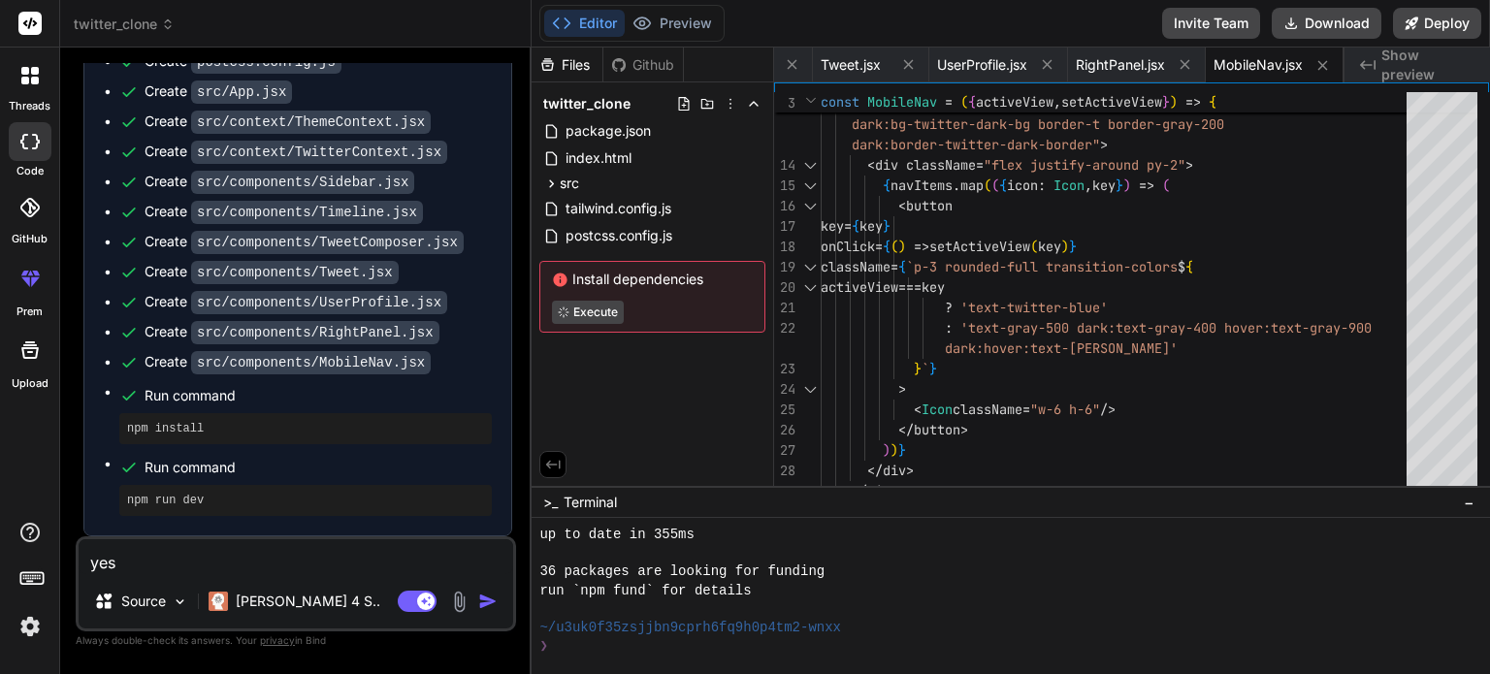
type textarea "x"
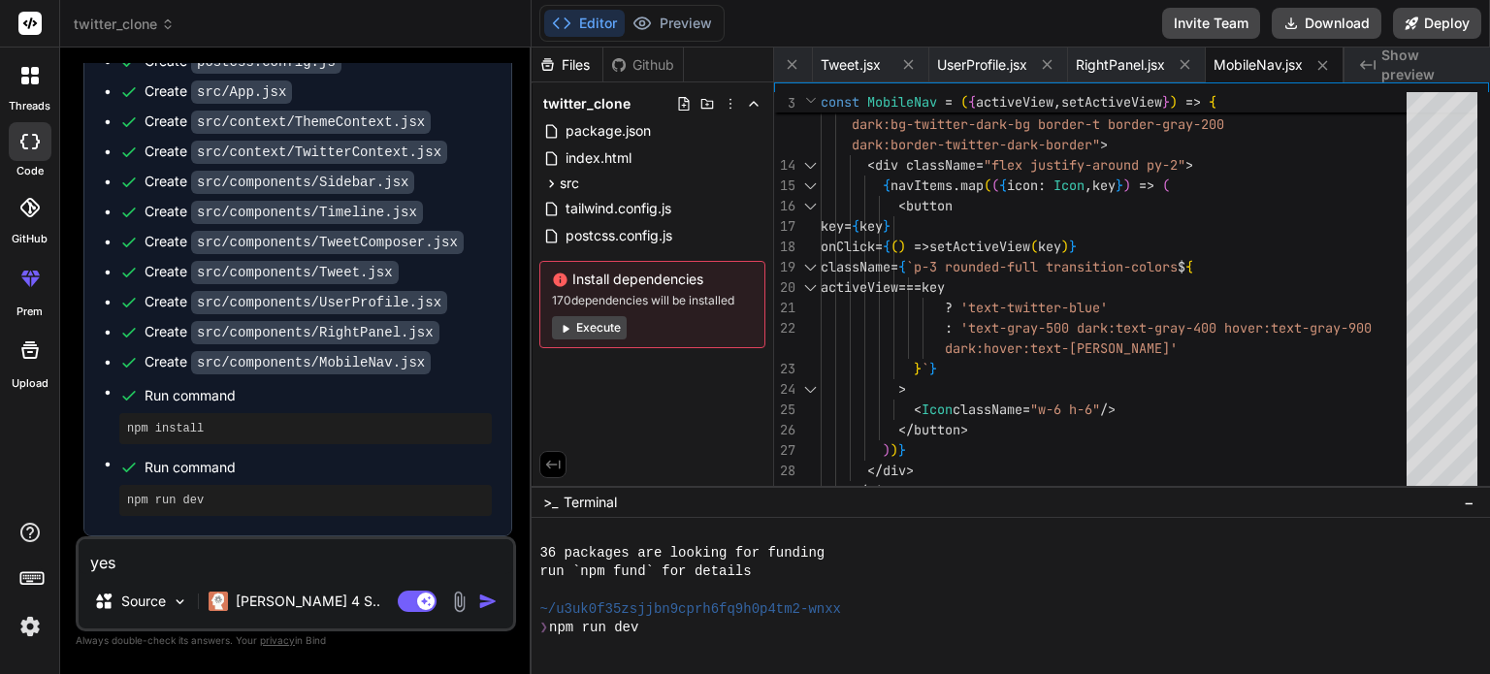
scroll to position [1124, 0]
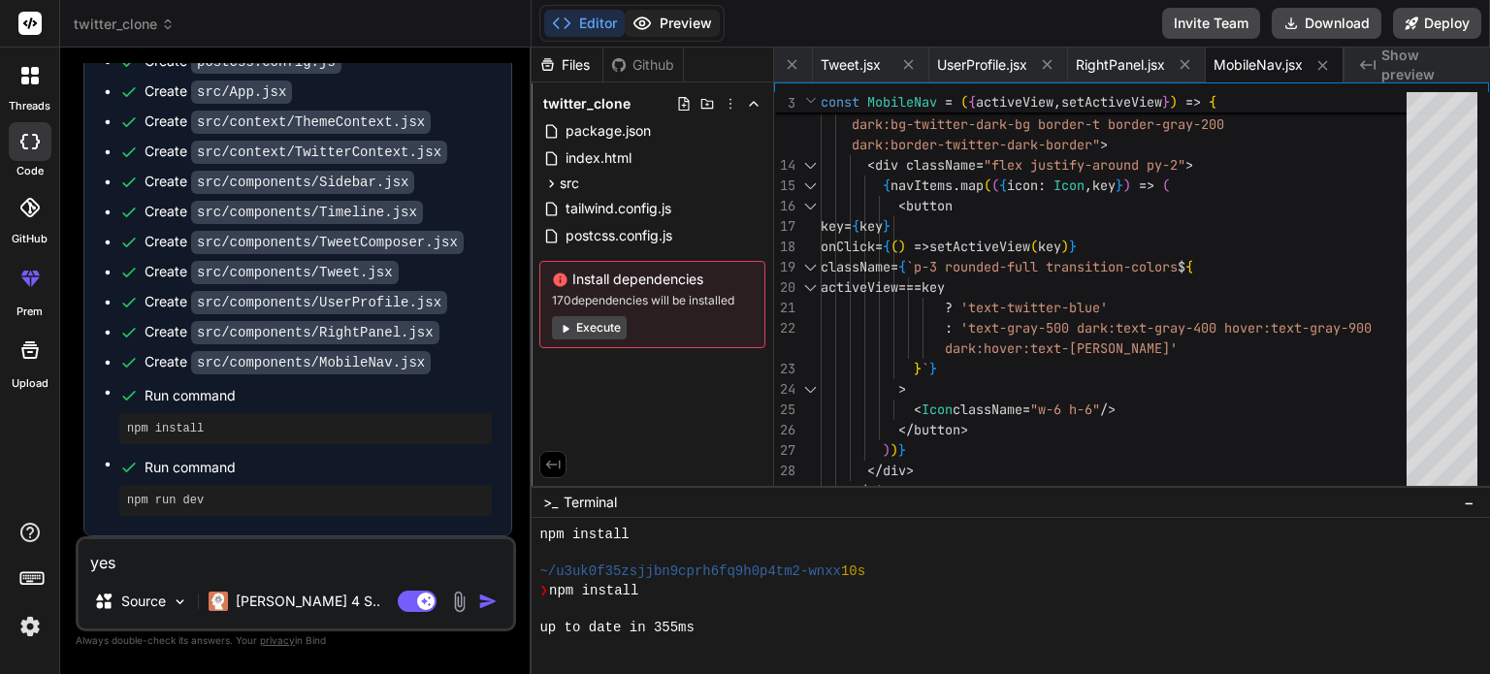
click at [675, 22] on button "Preview" at bounding box center [672, 23] width 95 height 27
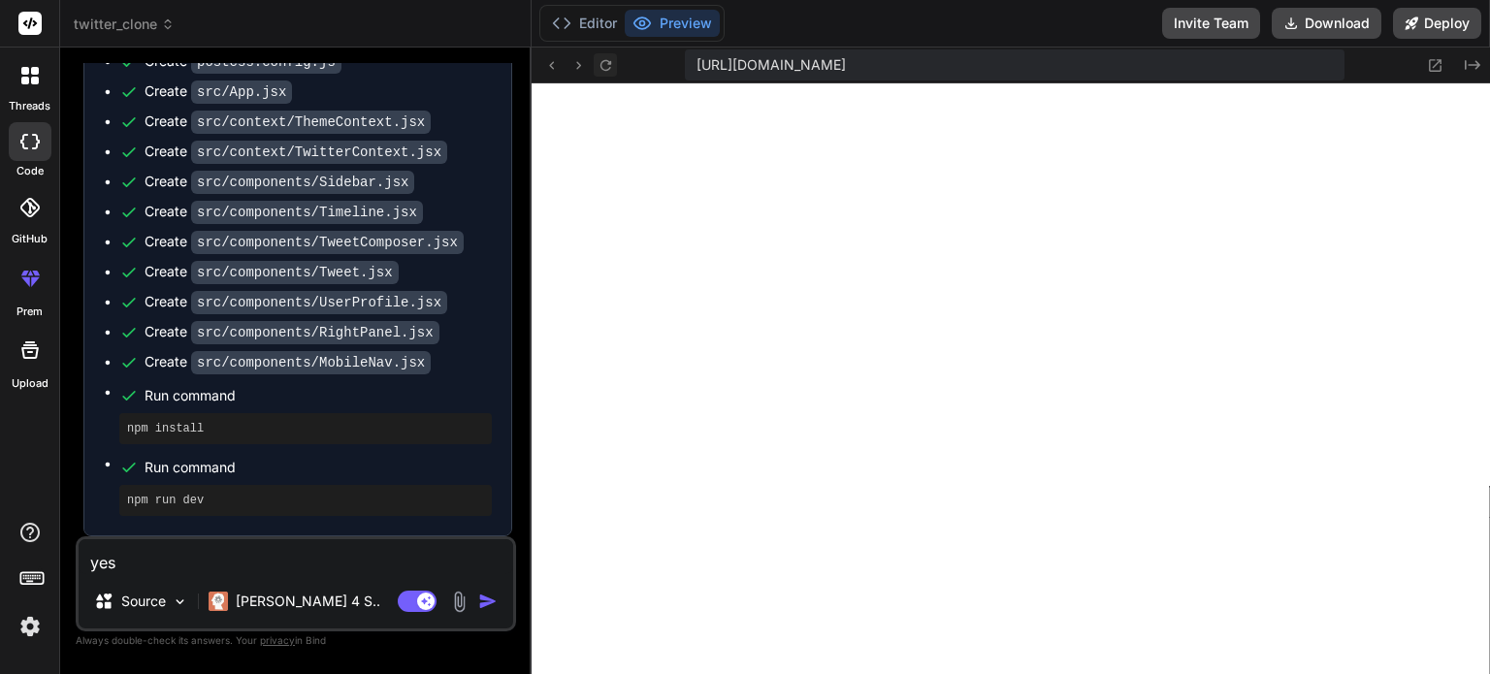
click at [598, 65] on icon at bounding box center [605, 65] width 16 height 16
click at [596, 23] on button "Editor" at bounding box center [584, 23] width 81 height 27
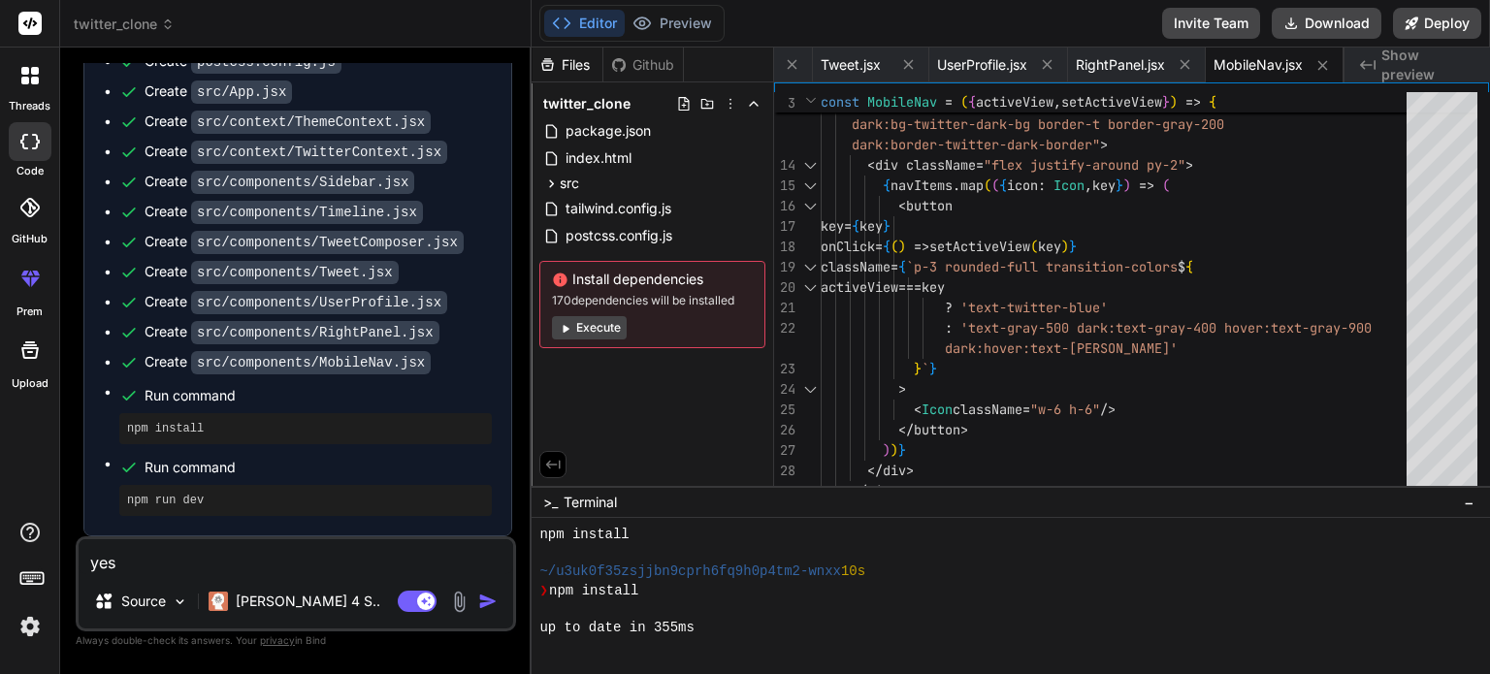
click at [247, 564] on textarea "yes" at bounding box center [296, 556] width 435 height 35
type textarea "x"
type textarea "s"
type textarea "x"
type textarea "sh"
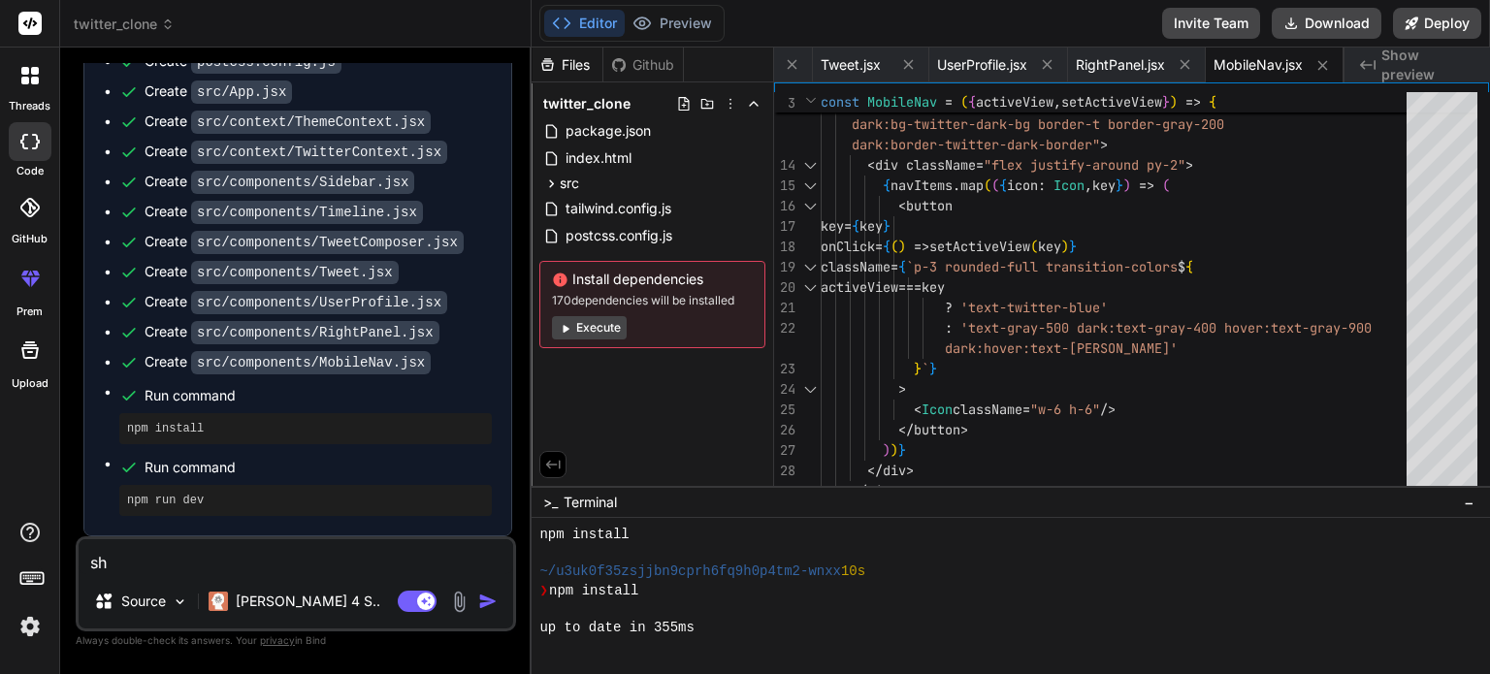
type textarea "x"
type textarea "shw"
type textarea "x"
type textarea "sh"
type textarea "x"
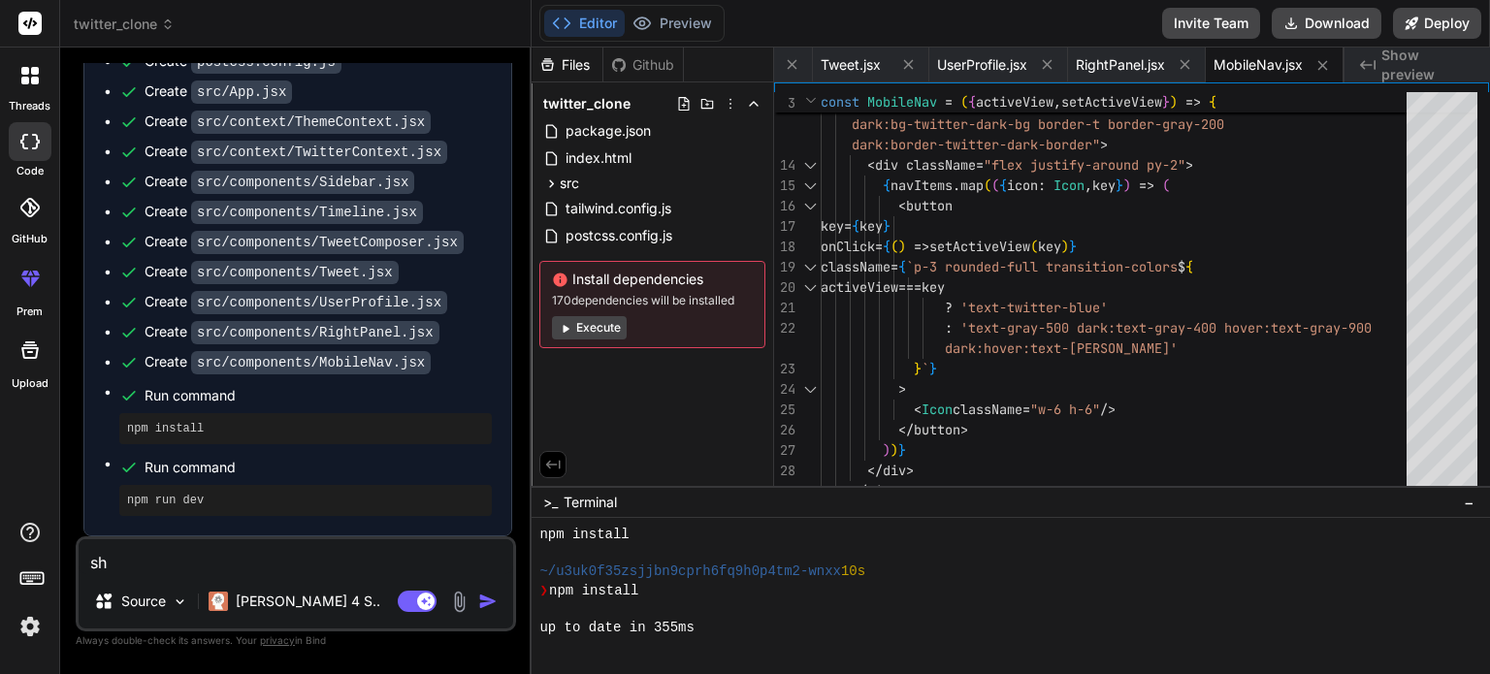
type textarea "s"
type textarea "x"
type textarea "s"
type textarea "x"
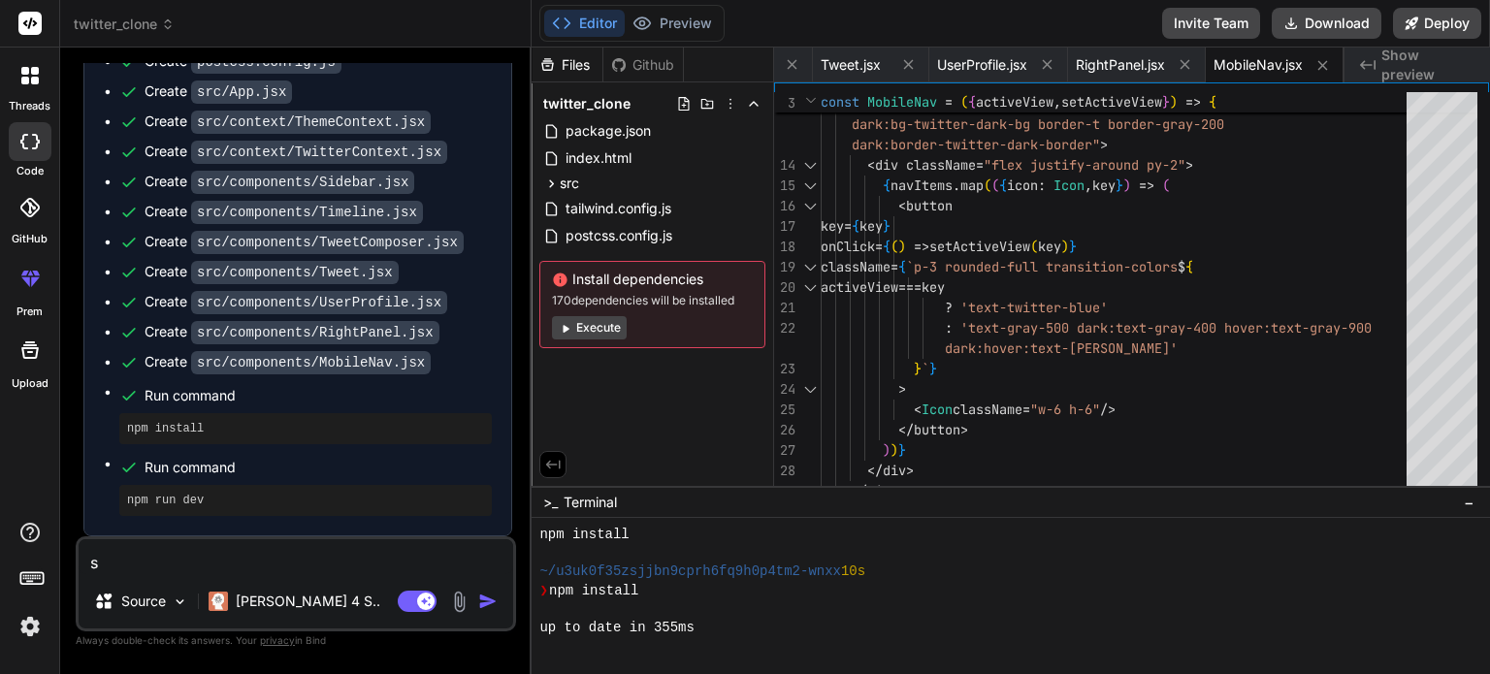
type textarea "sh"
type textarea "x"
type textarea "sho"
type textarea "x"
type textarea "show"
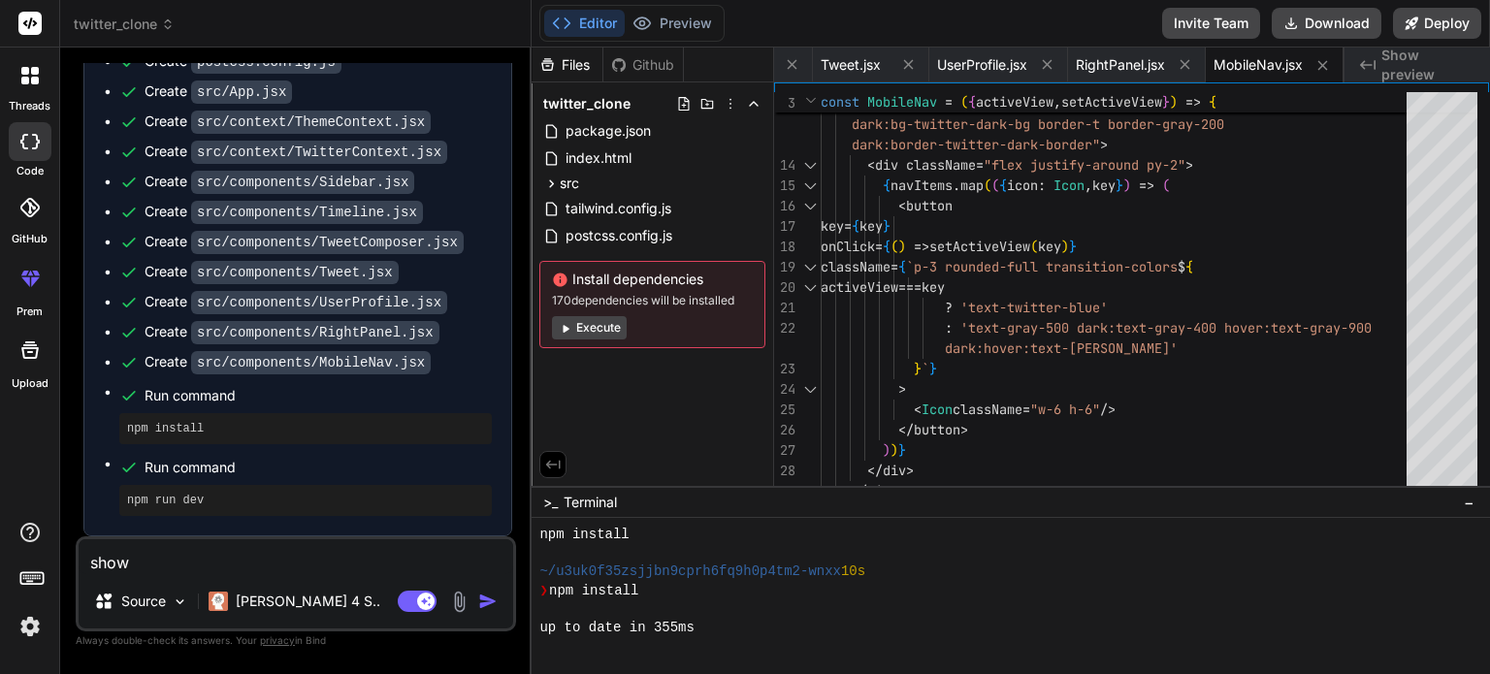
type textarea "x"
type textarea "show"
type textarea "x"
type textarea "show m"
type textarea "x"
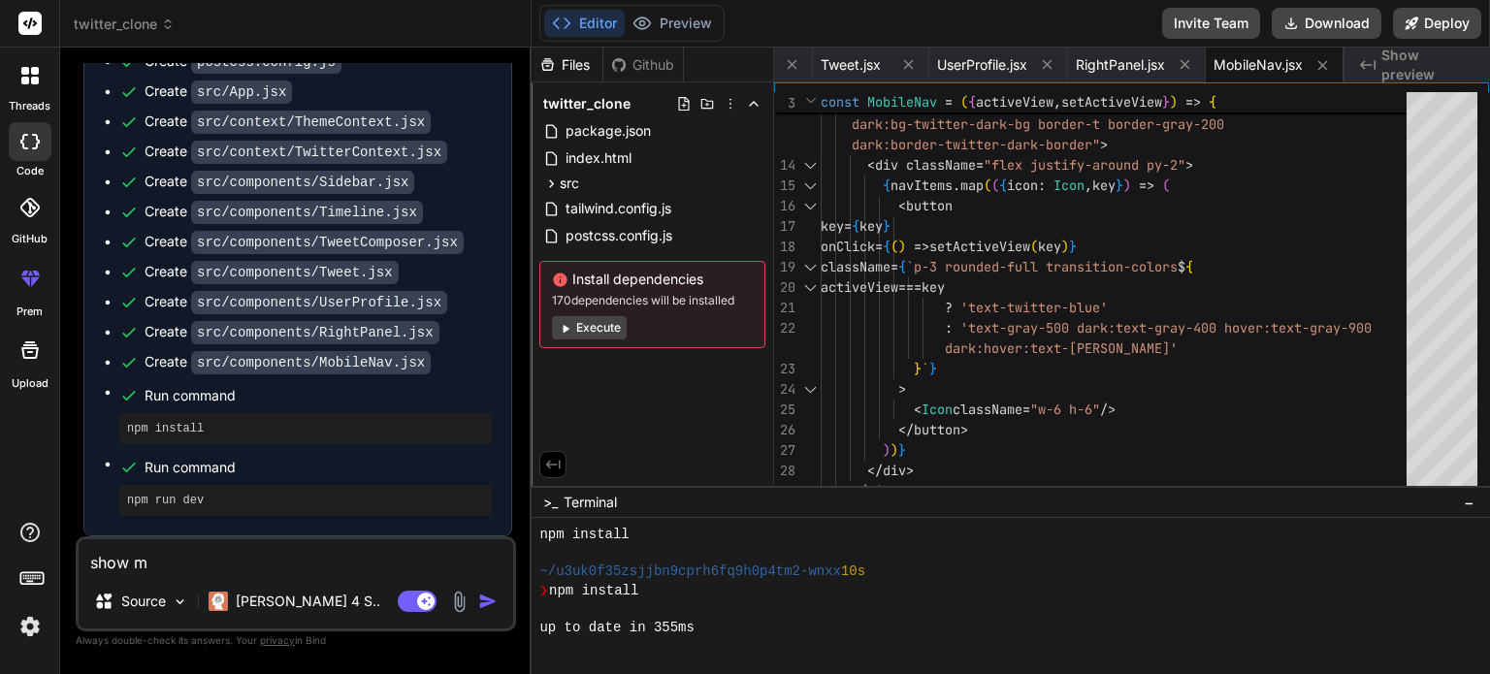
type textarea "show me"
type textarea "x"
type textarea "show me"
type textarea "x"
type textarea "show me a"
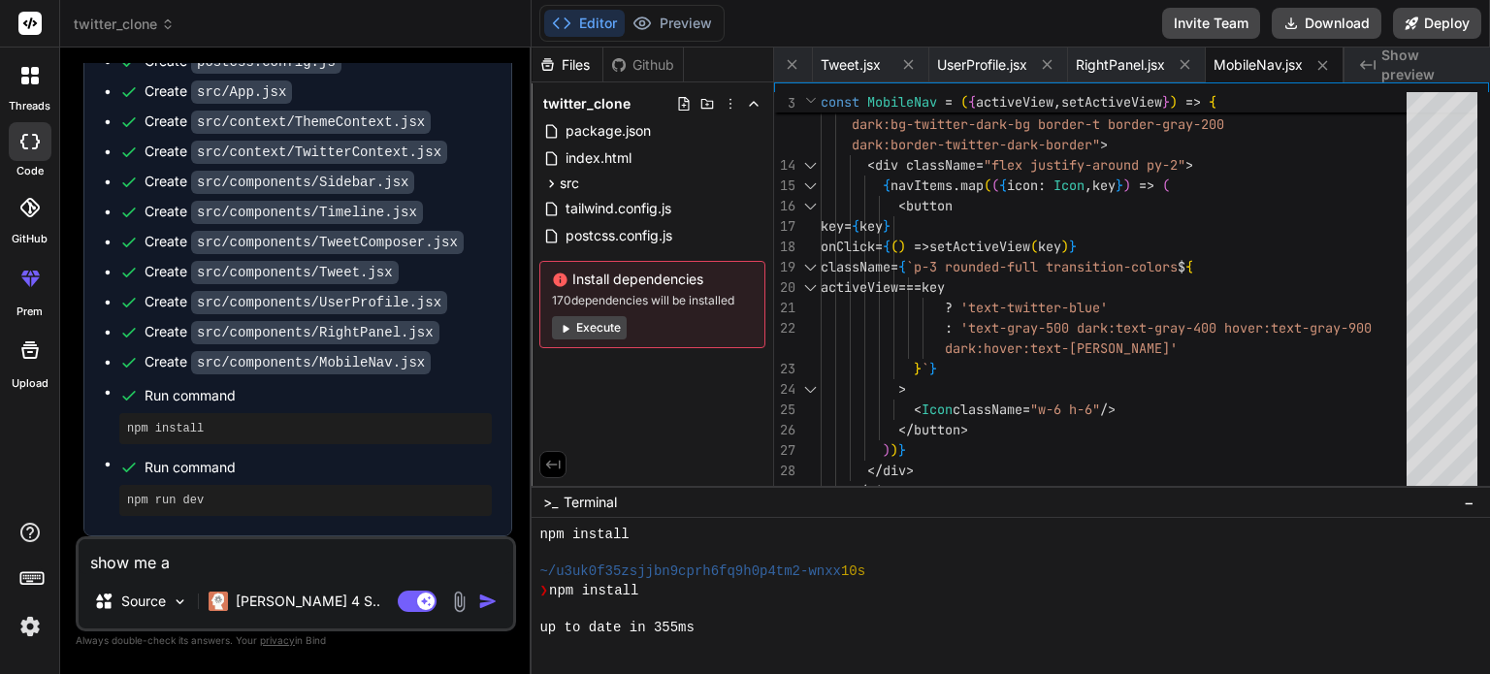
type textarea "x"
type textarea "show me a"
type textarea "x"
type textarea "show me a p"
type textarea "x"
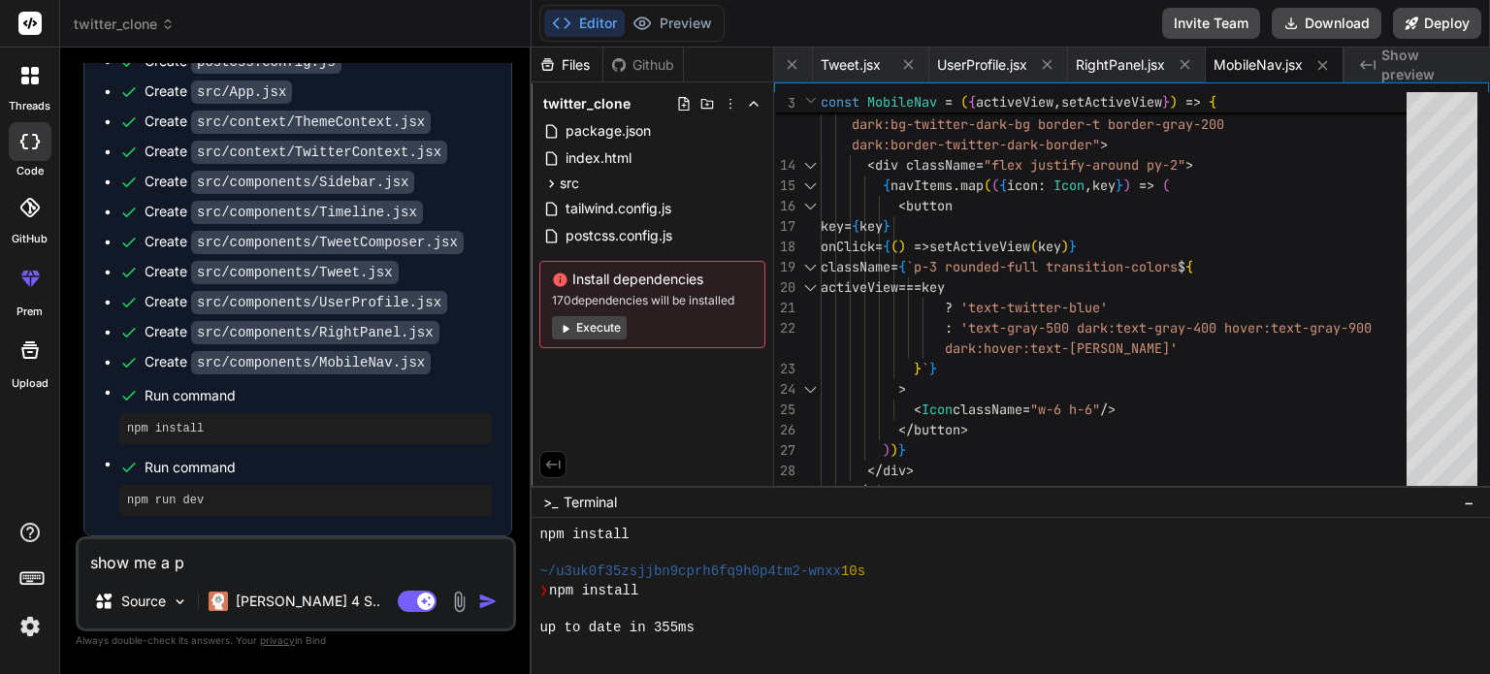
type textarea "show me a pr"
type textarea "x"
type textarea "show me a pre"
type textarea "x"
type textarea "show me a prev"
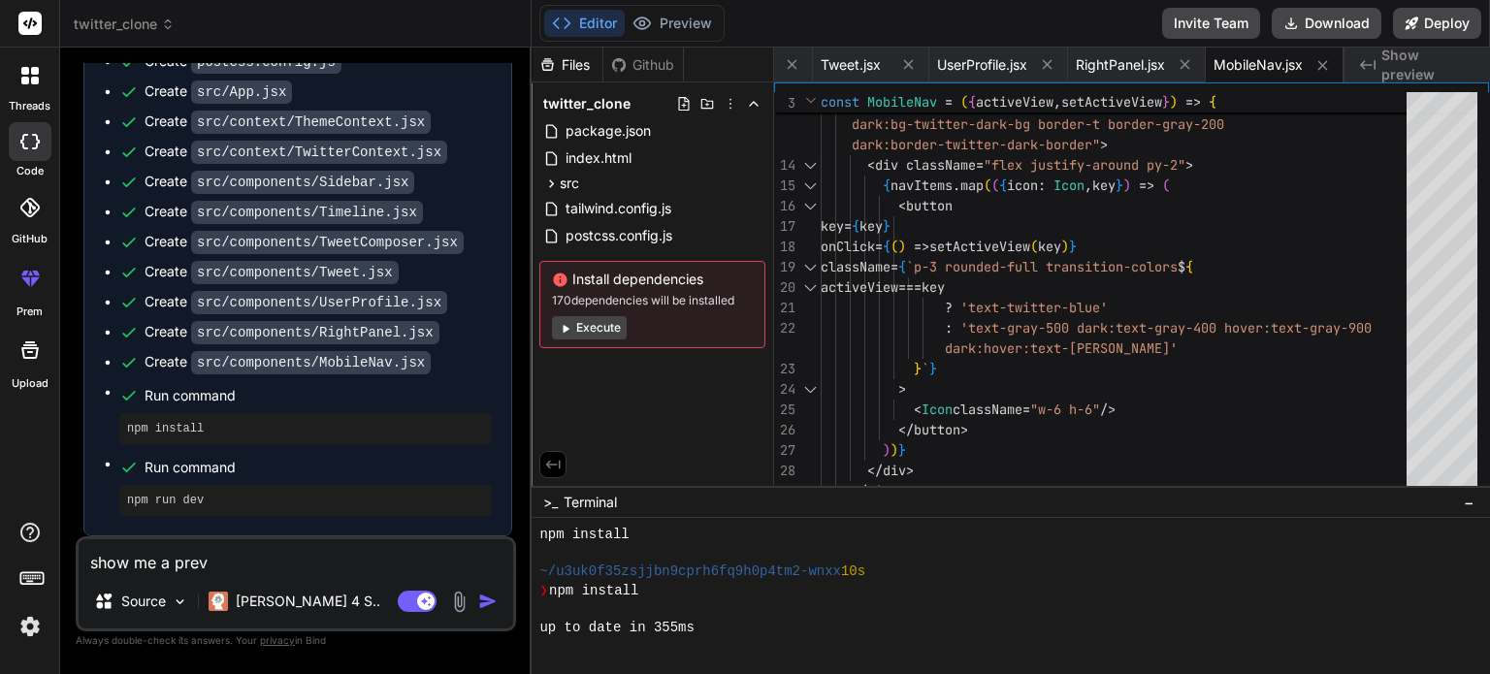
type textarea "x"
type textarea "show me a previ"
type textarea "x"
type textarea "show me a previe"
type textarea "x"
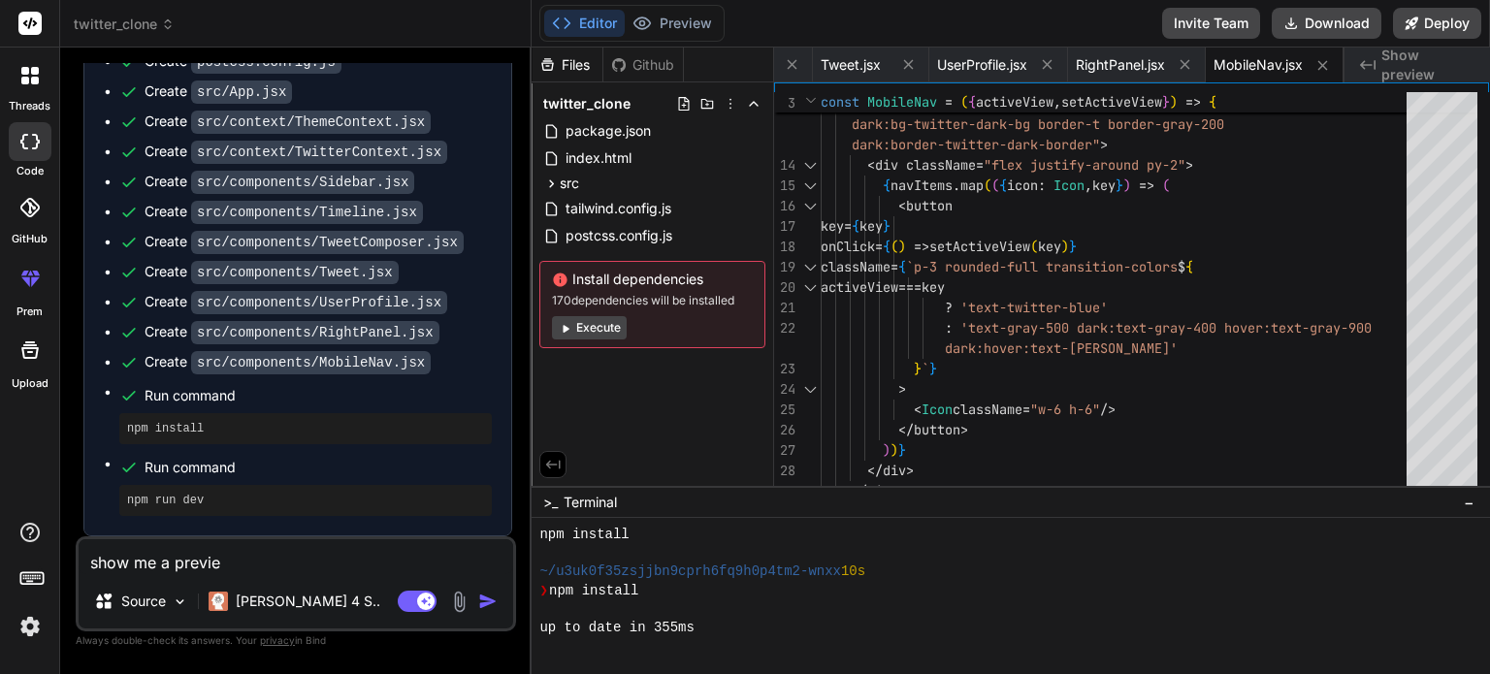
type textarea "show me a preview"
type textarea "x"
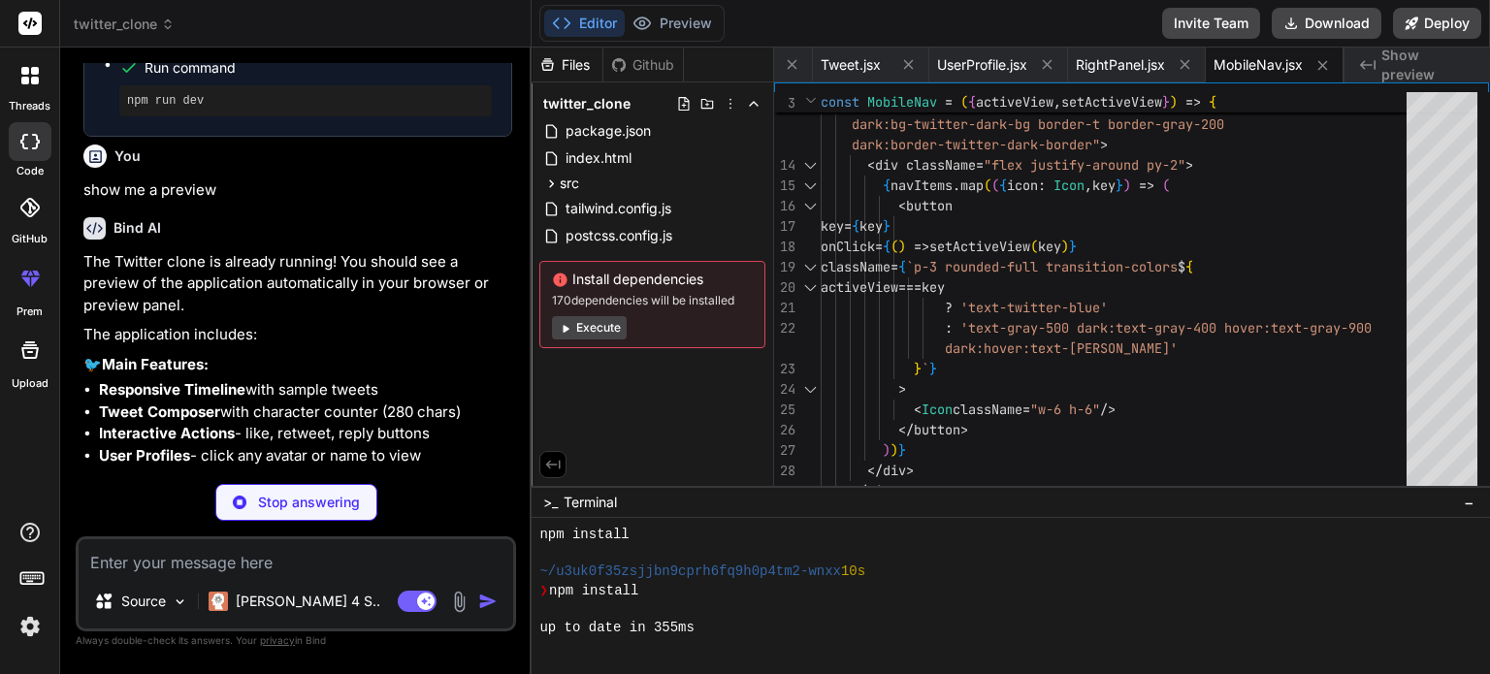
scroll to position [1307, 0]
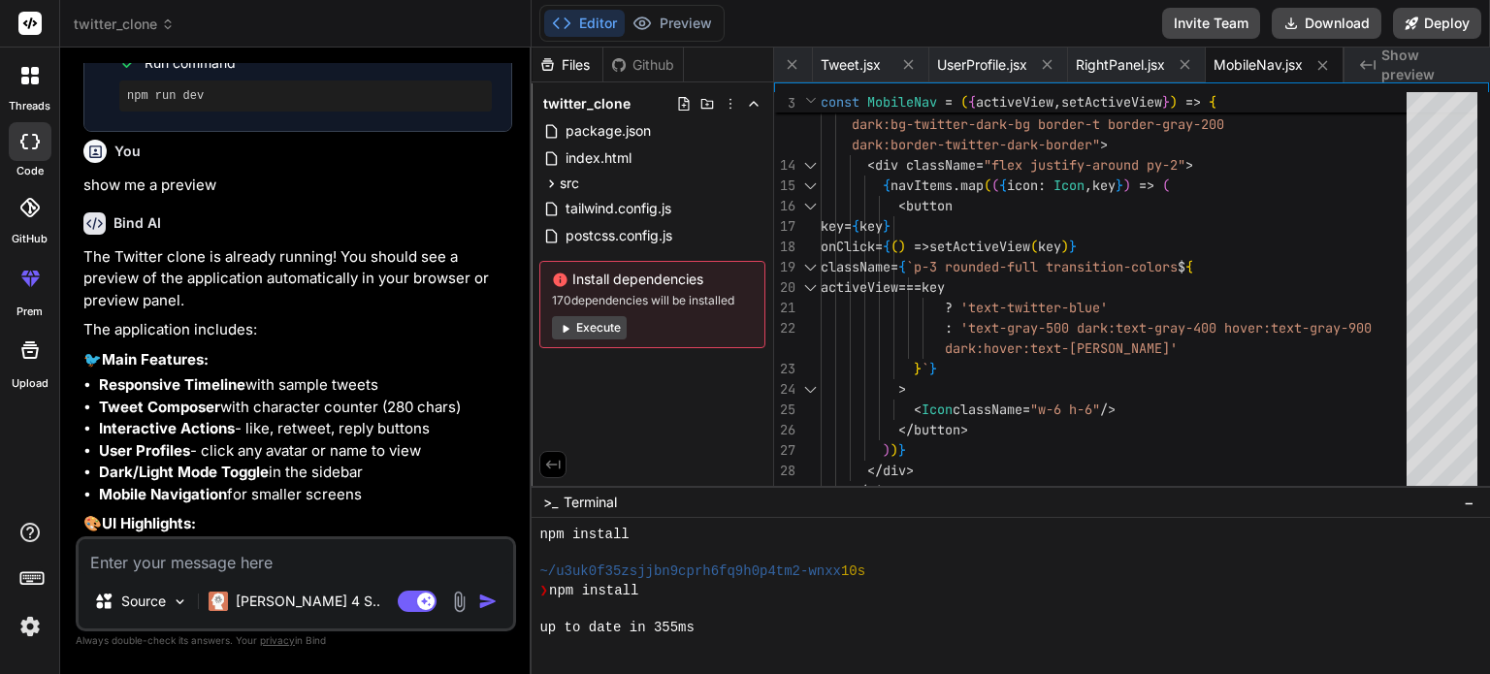
type textarea "x"
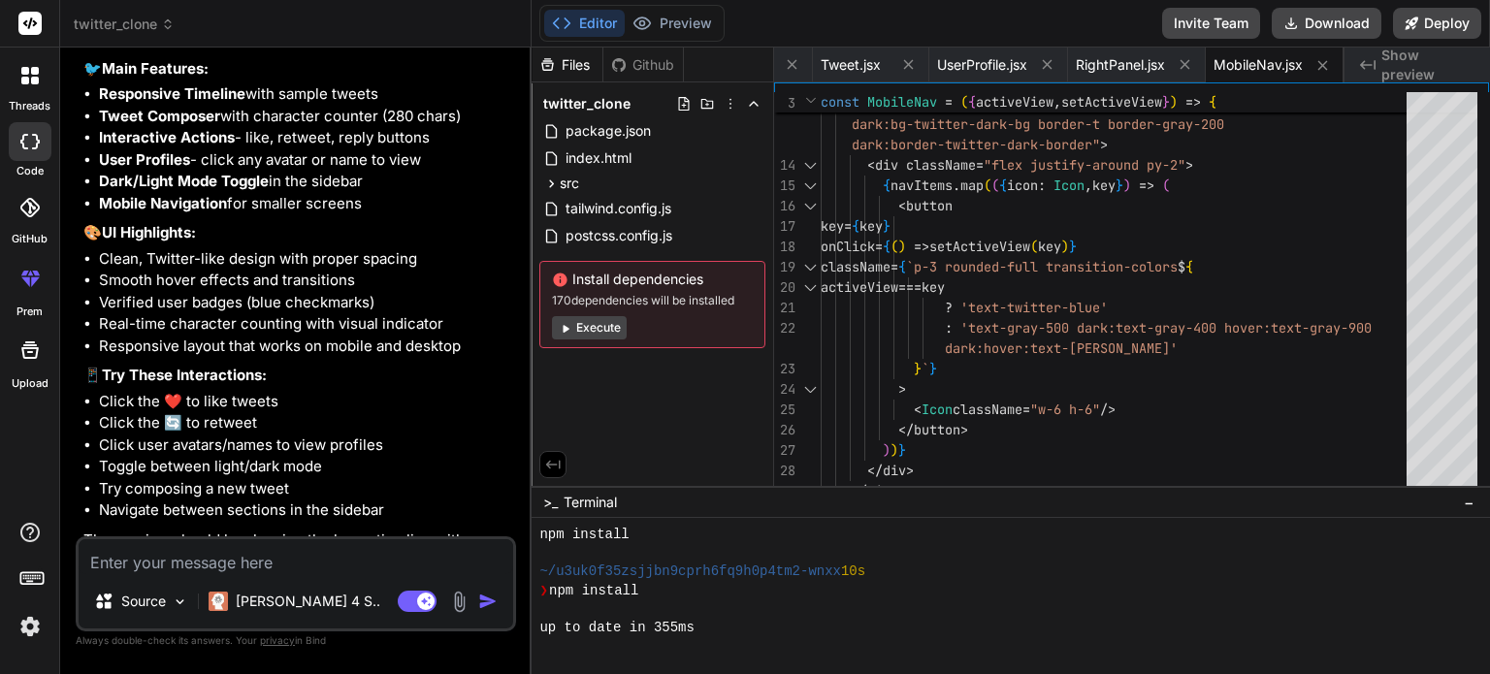
scroll to position [1692, 0]
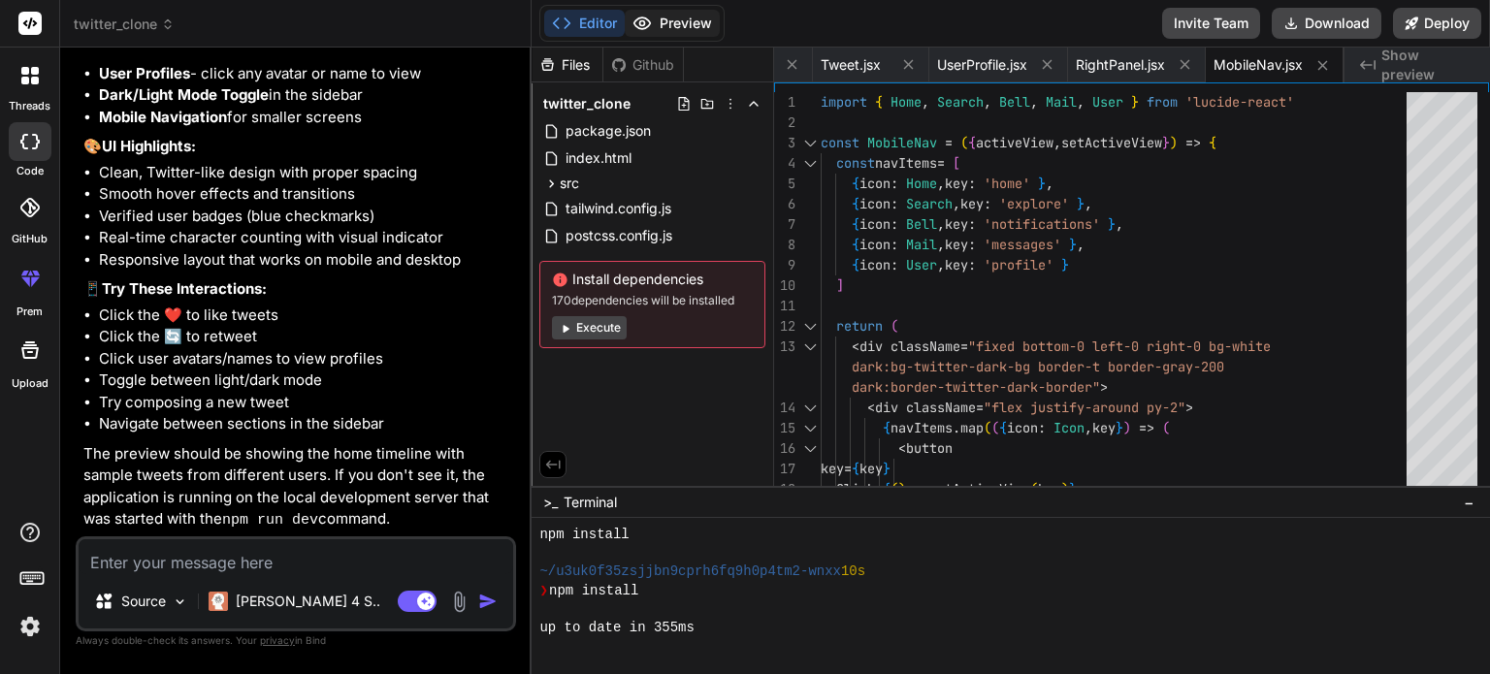
click at [688, 16] on button "Preview" at bounding box center [672, 23] width 95 height 27
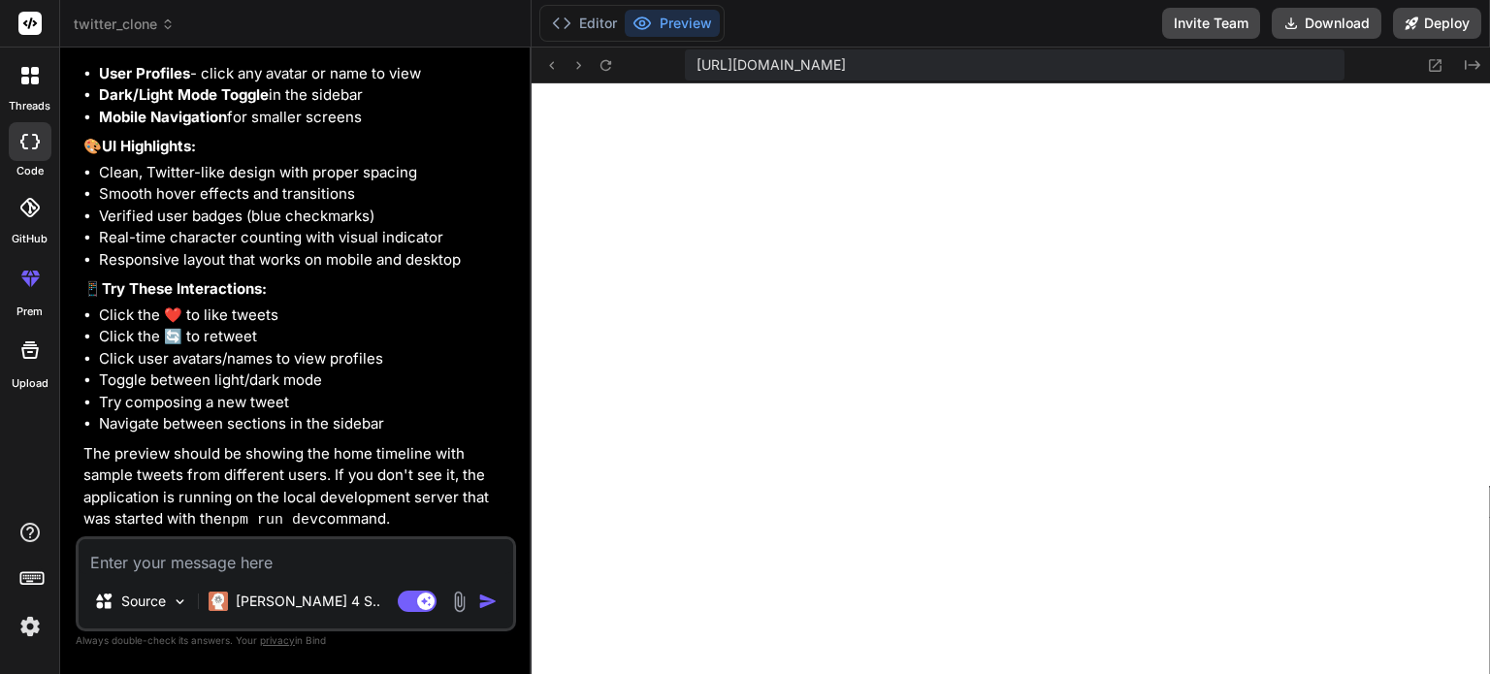
click at [846, 65] on span "[URL][DOMAIN_NAME]" at bounding box center [770, 64] width 149 height 19
click at [601, 62] on icon at bounding box center [605, 64] width 11 height 11
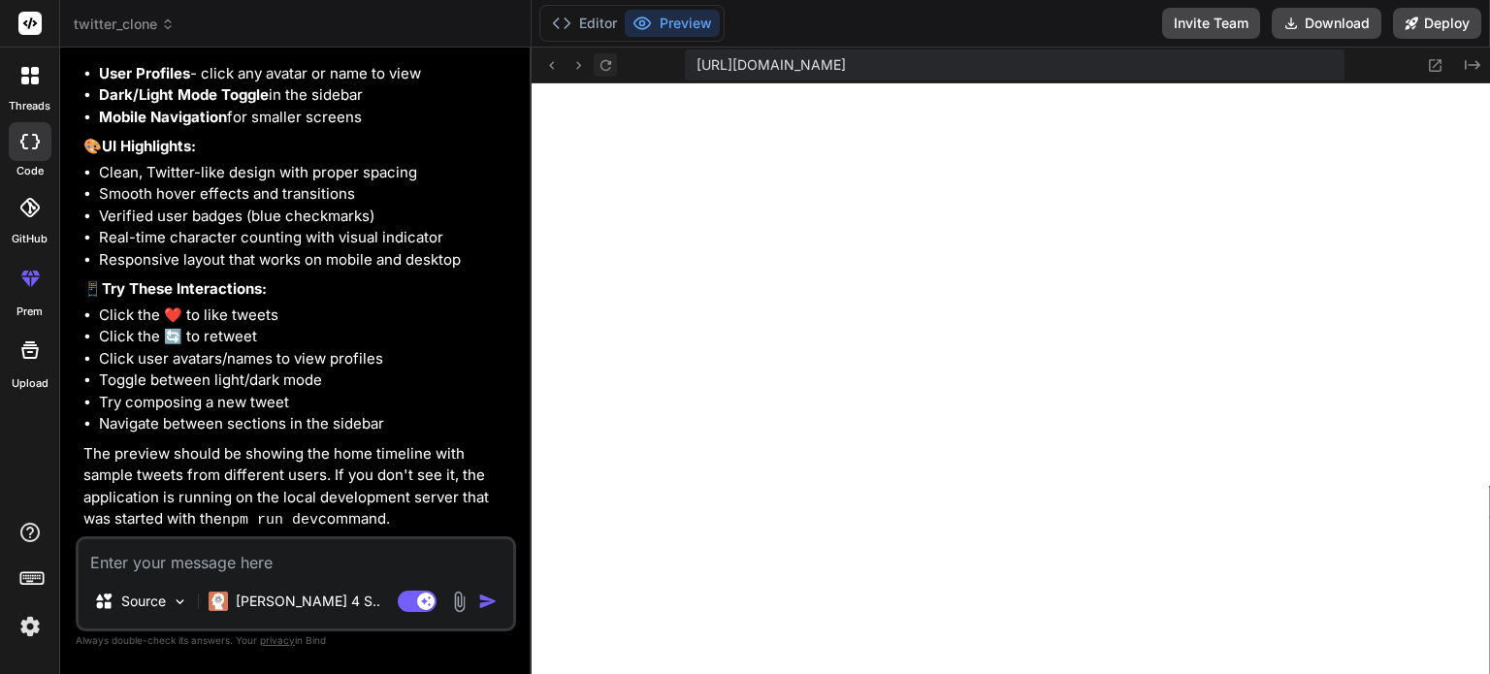
click at [601, 62] on icon at bounding box center [605, 64] width 11 height 11
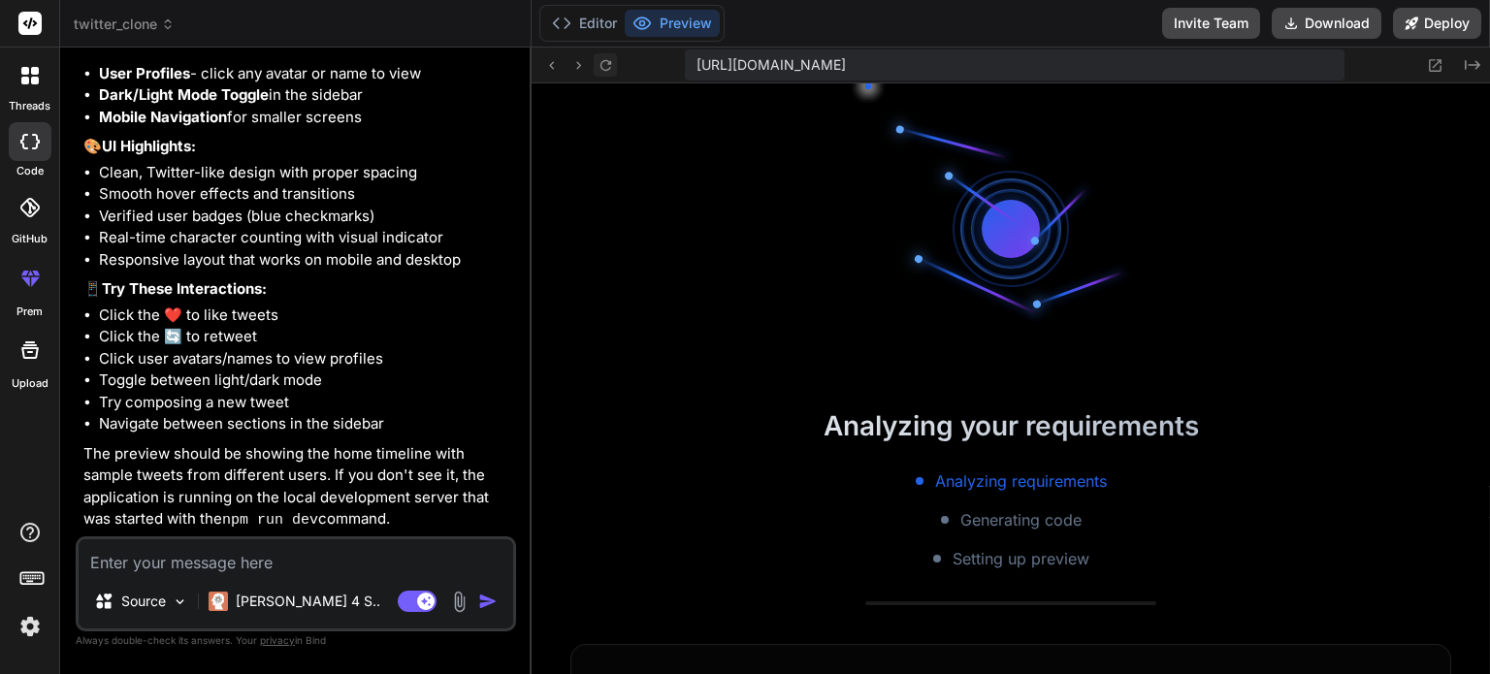
click at [601, 62] on icon at bounding box center [605, 64] width 11 height 11
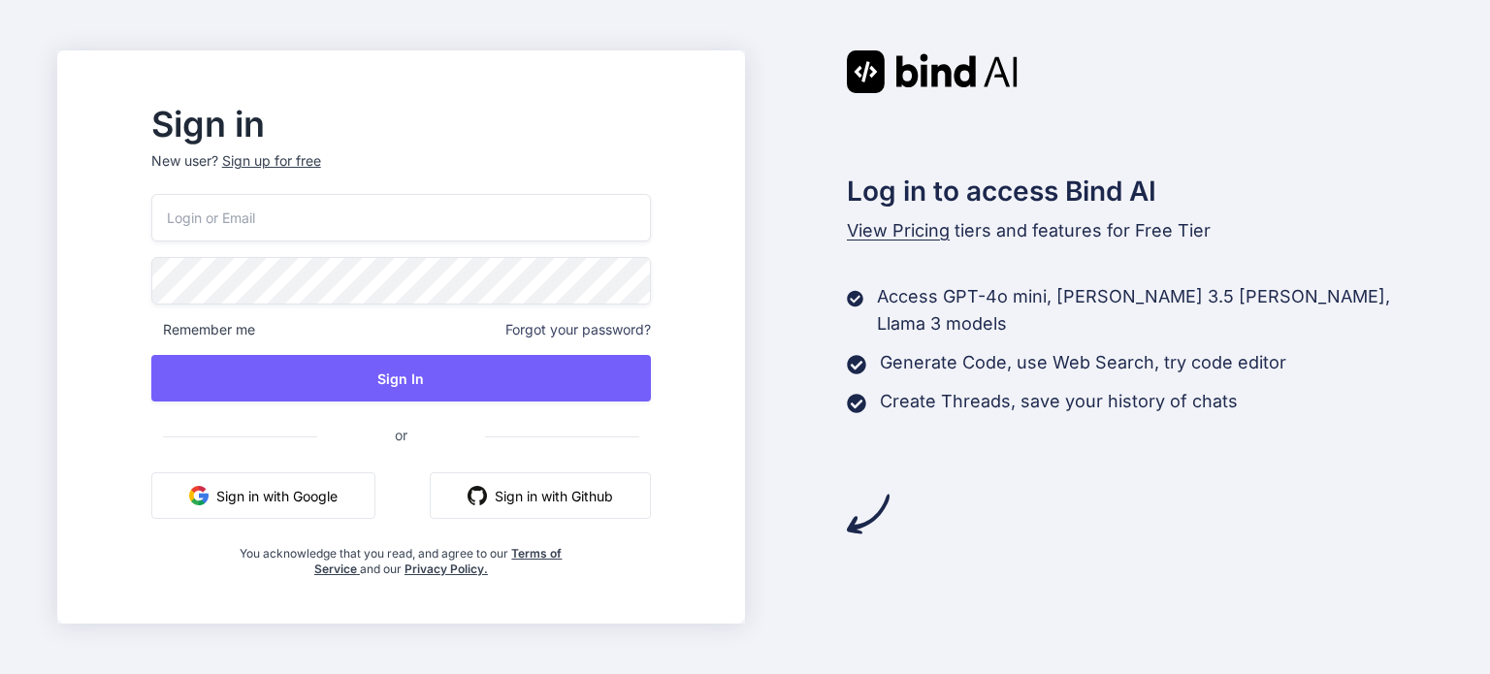
click at [341, 490] on button "Sign in with Google" at bounding box center [263, 495] width 224 height 47
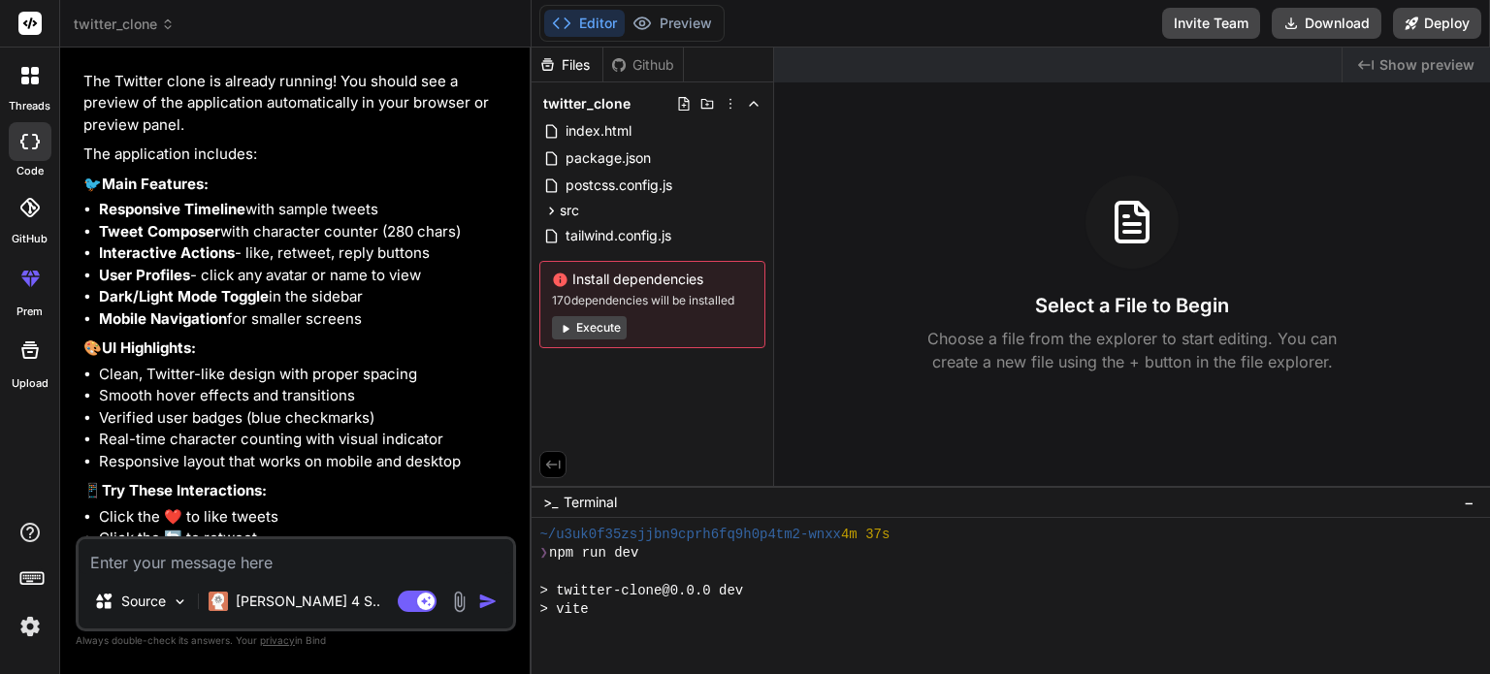
scroll to position [372, 0]
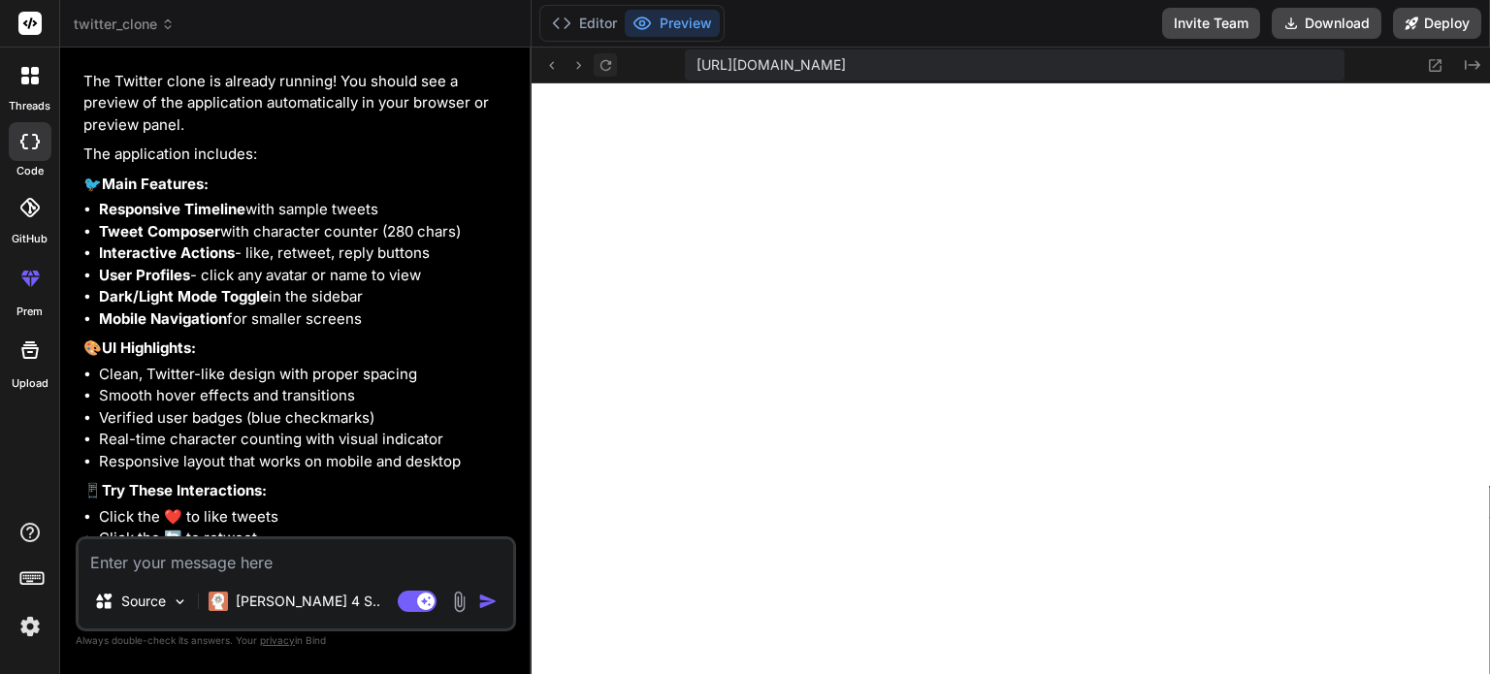
click at [610, 61] on icon at bounding box center [605, 64] width 11 height 11
click at [596, 24] on button "Editor" at bounding box center [584, 23] width 81 height 27
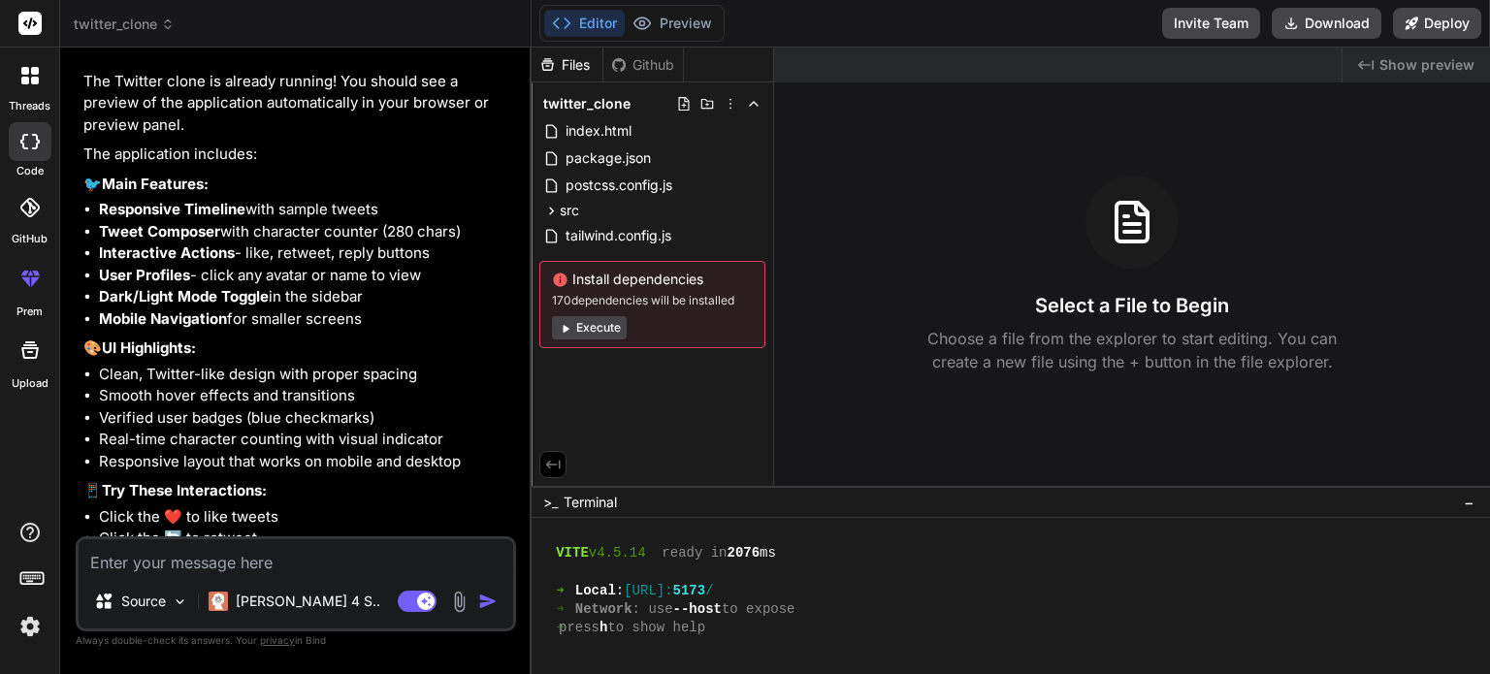
click at [606, 329] on button "Execute" at bounding box center [589, 327] width 75 height 23
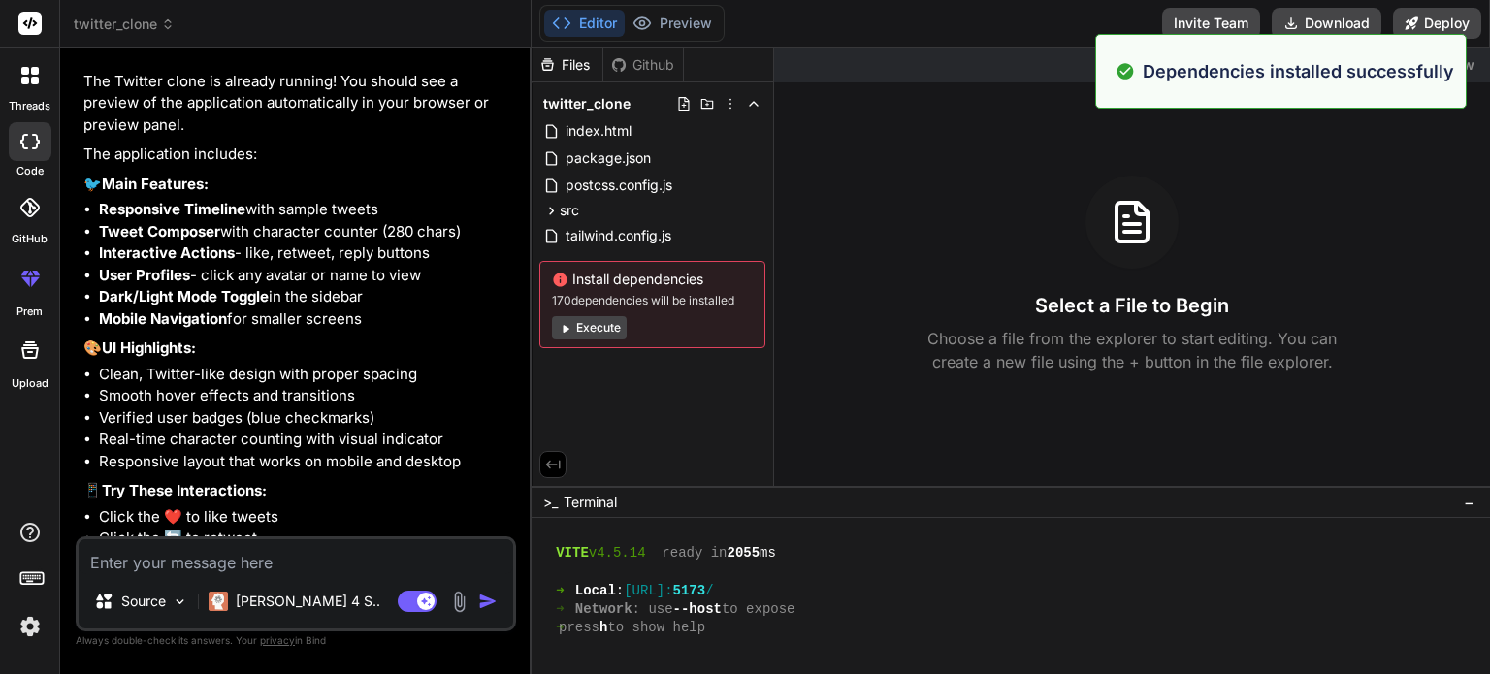
scroll to position [800, 0]
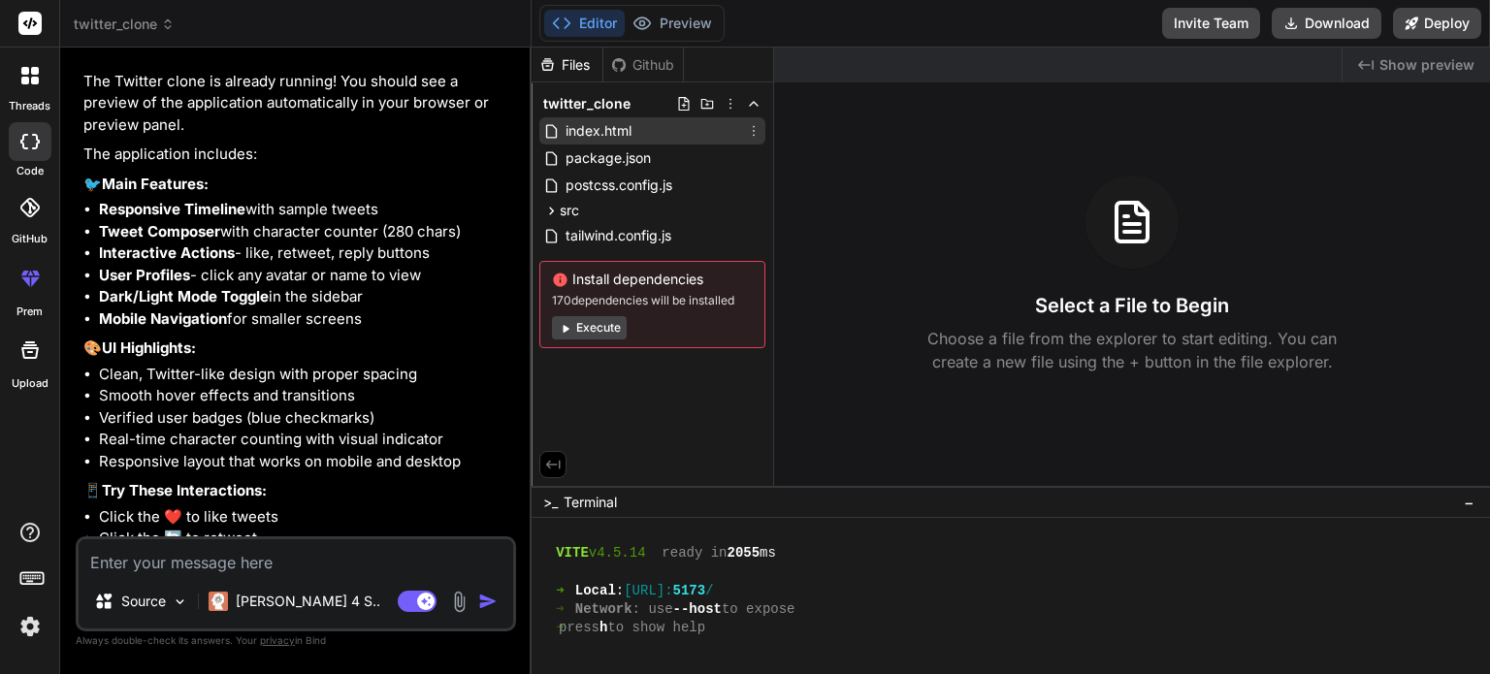
click at [593, 126] on span "index.html" at bounding box center [599, 130] width 70 height 23
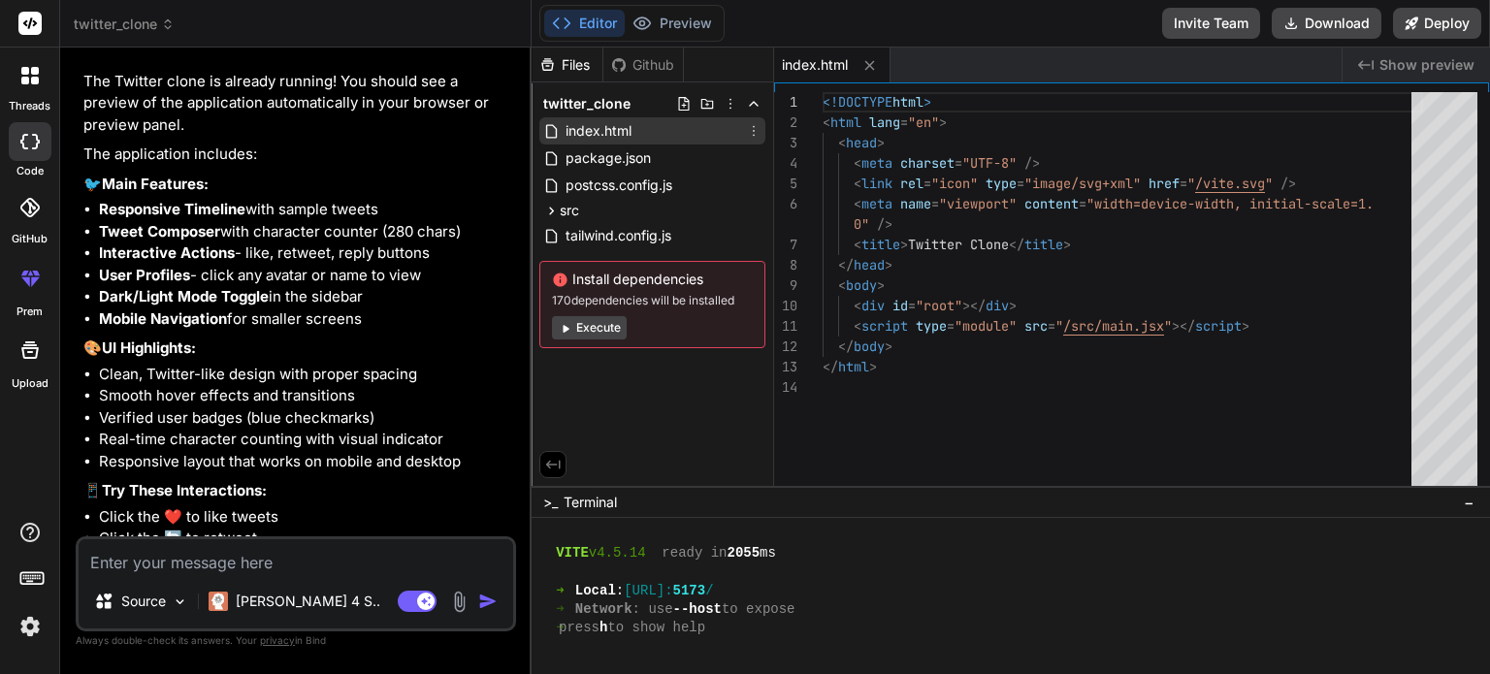
type textarea "x"
click at [683, 17] on button "Preview" at bounding box center [672, 23] width 95 height 27
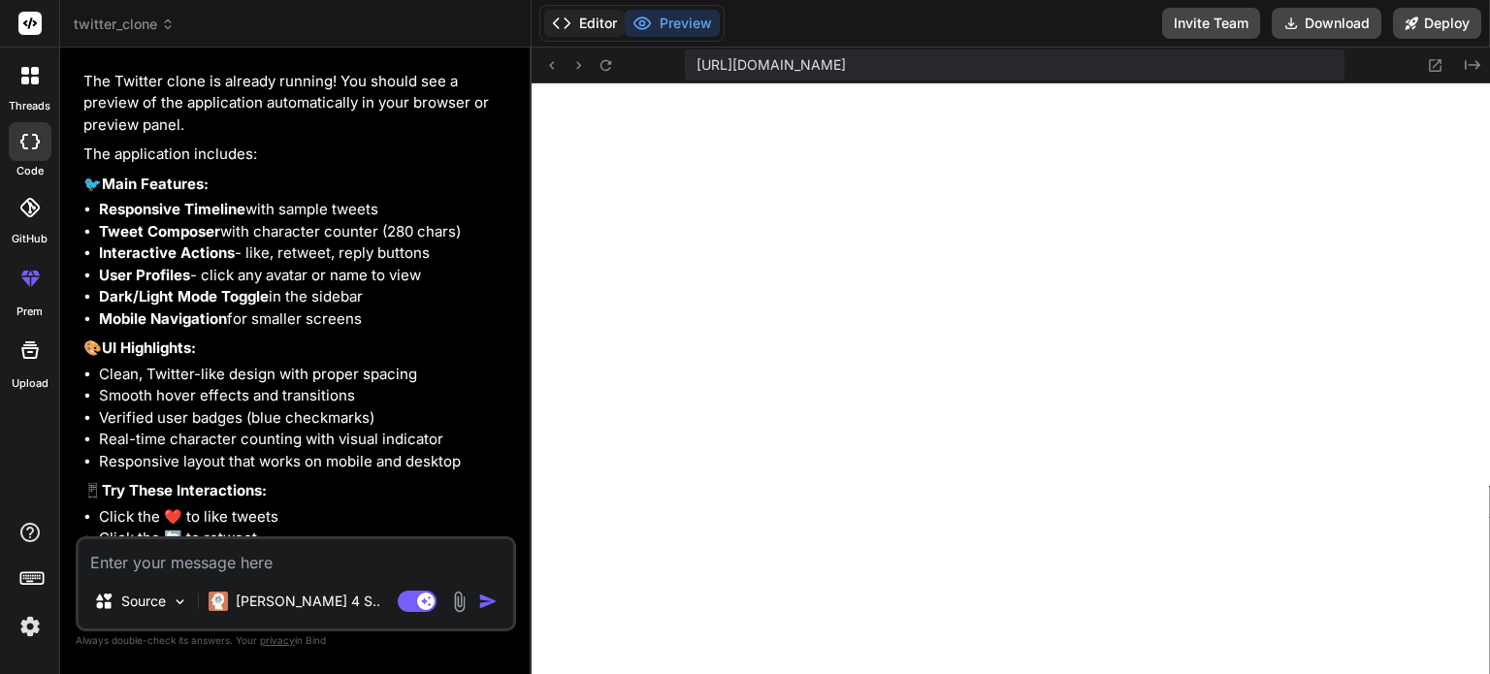
click at [597, 21] on button "Editor" at bounding box center [584, 23] width 81 height 27
